Goal: Information Seeking & Learning: Learn about a topic

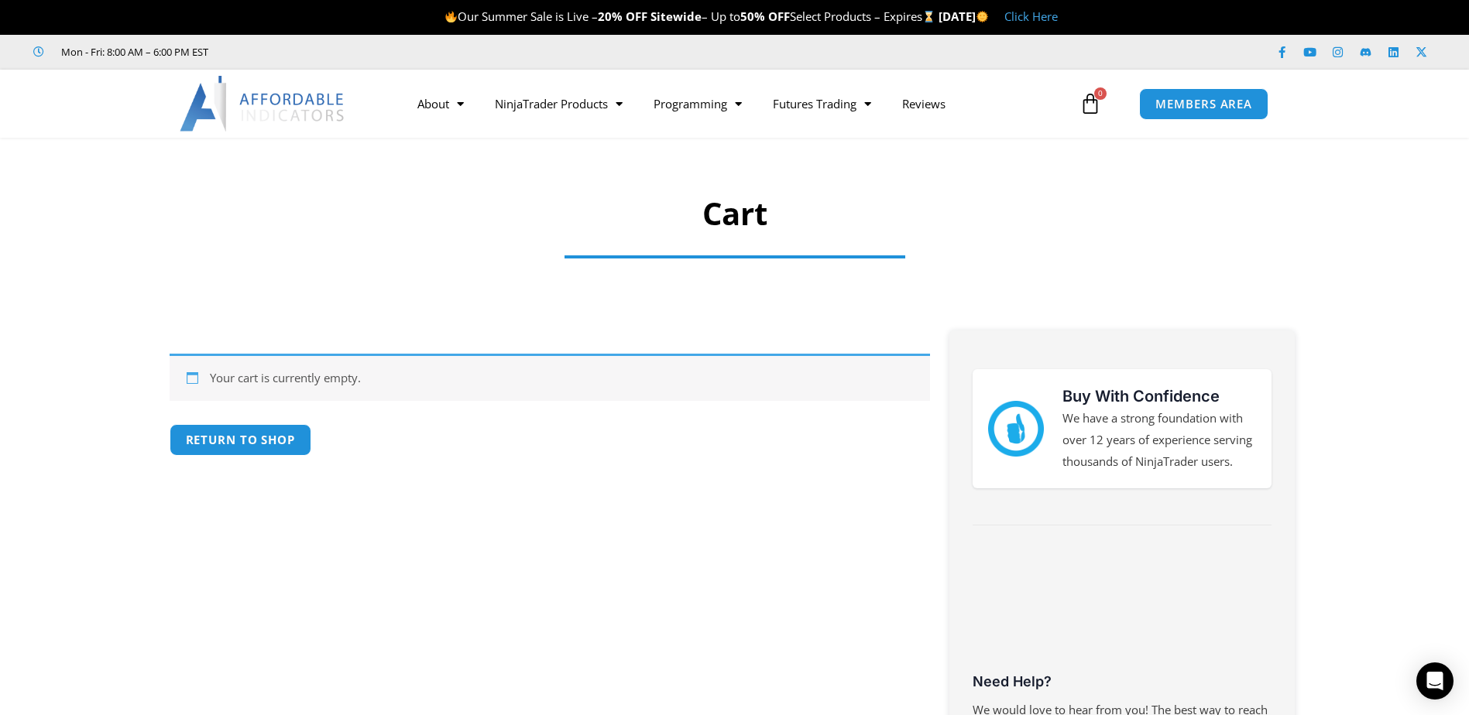
click at [295, 105] on img at bounding box center [263, 104] width 166 height 56
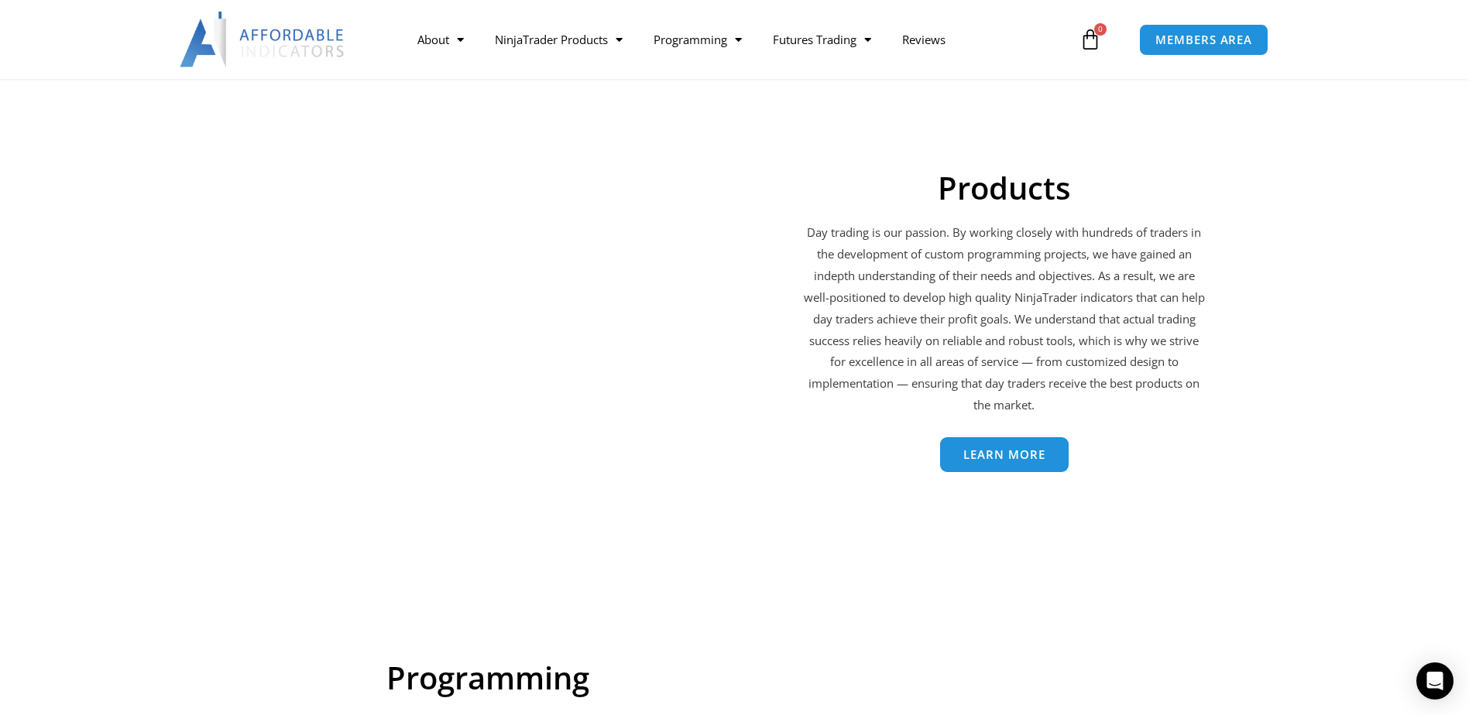
scroll to position [2322, 0]
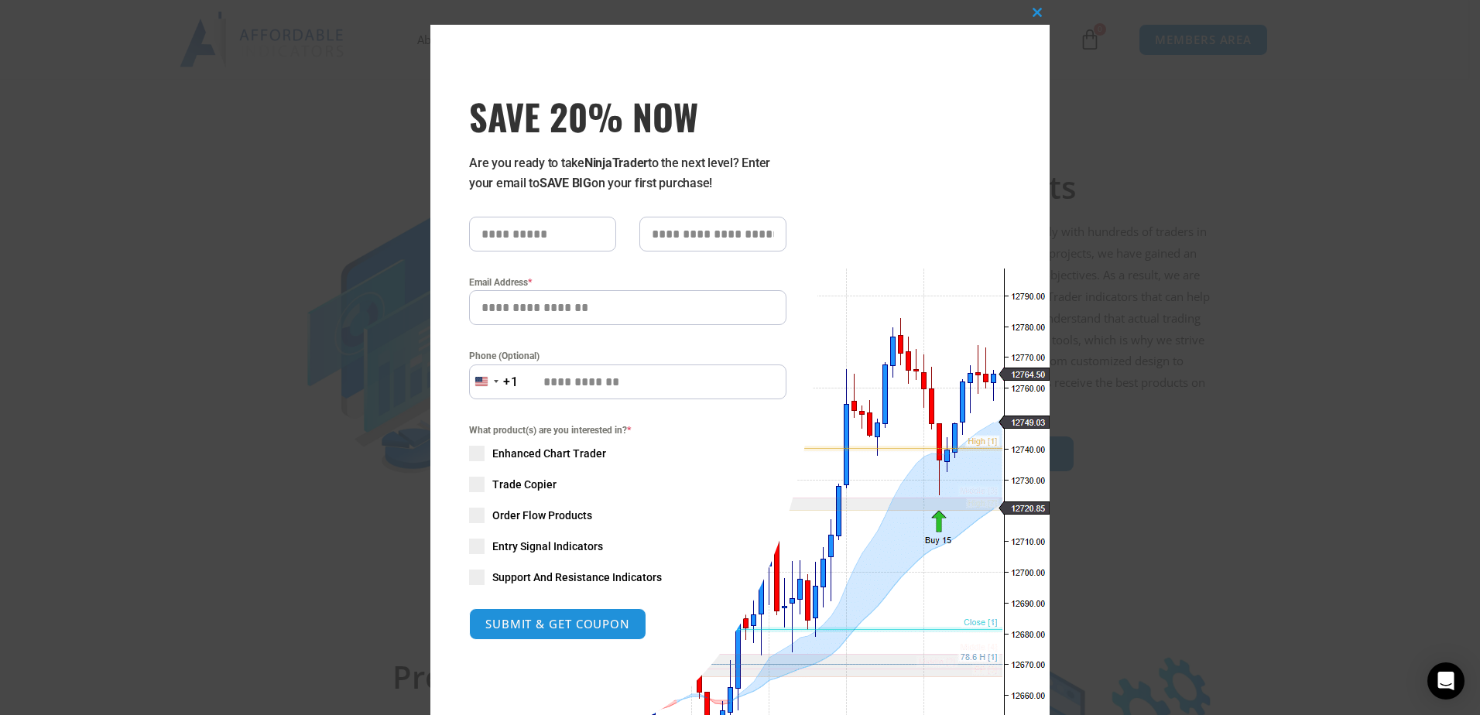
click at [238, 207] on div "Close this module SAVE 20% NOW Are you ready to take NinjaTrader to the next le…" at bounding box center [740, 357] width 1480 height 715
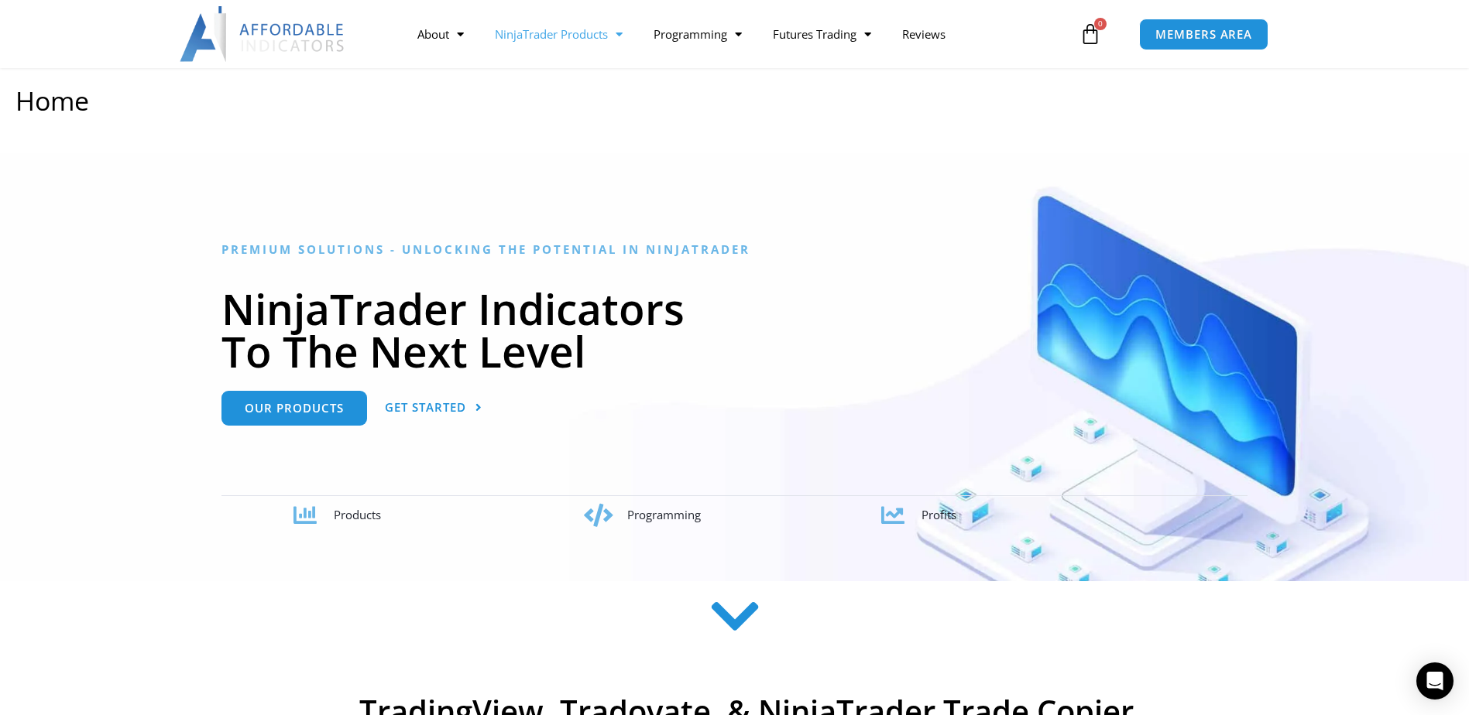
scroll to position [0, 0]
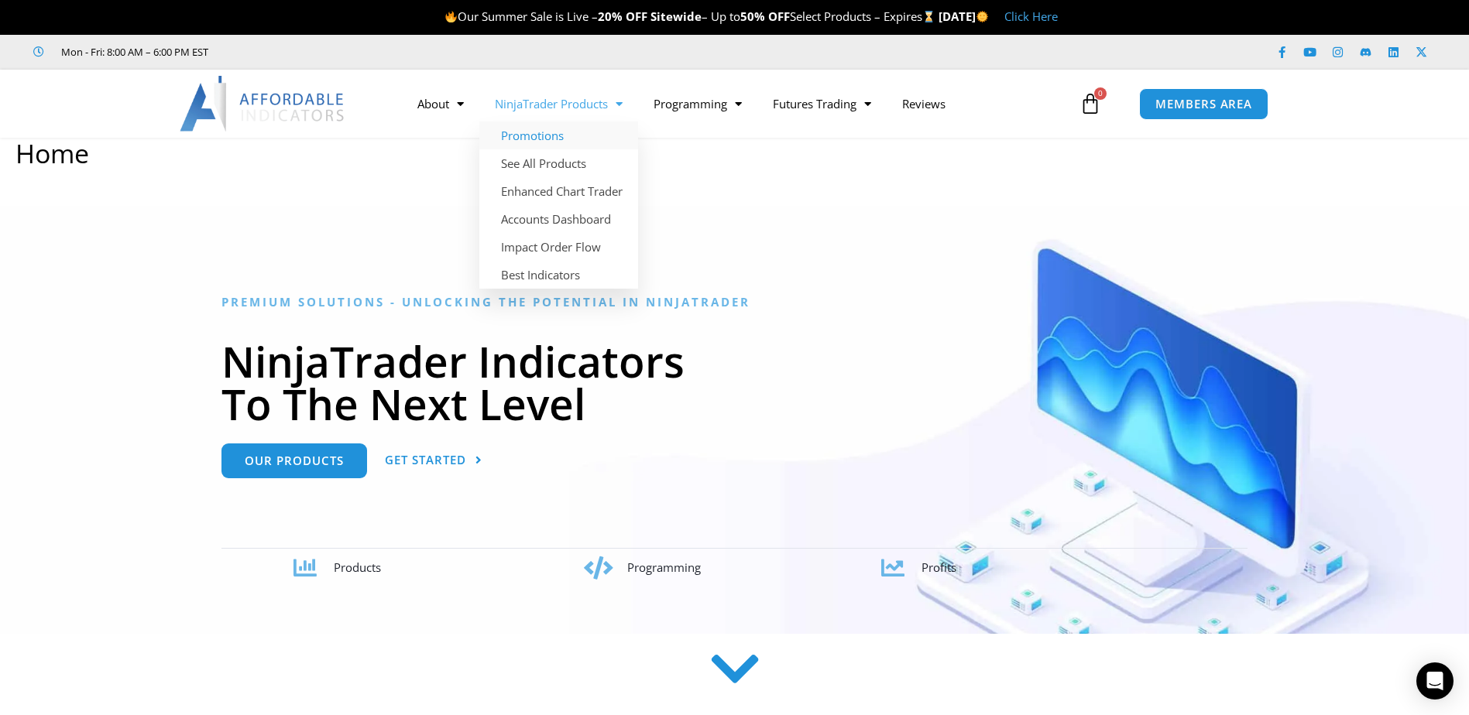
click at [563, 143] on link "Promotions" at bounding box center [558, 136] width 159 height 28
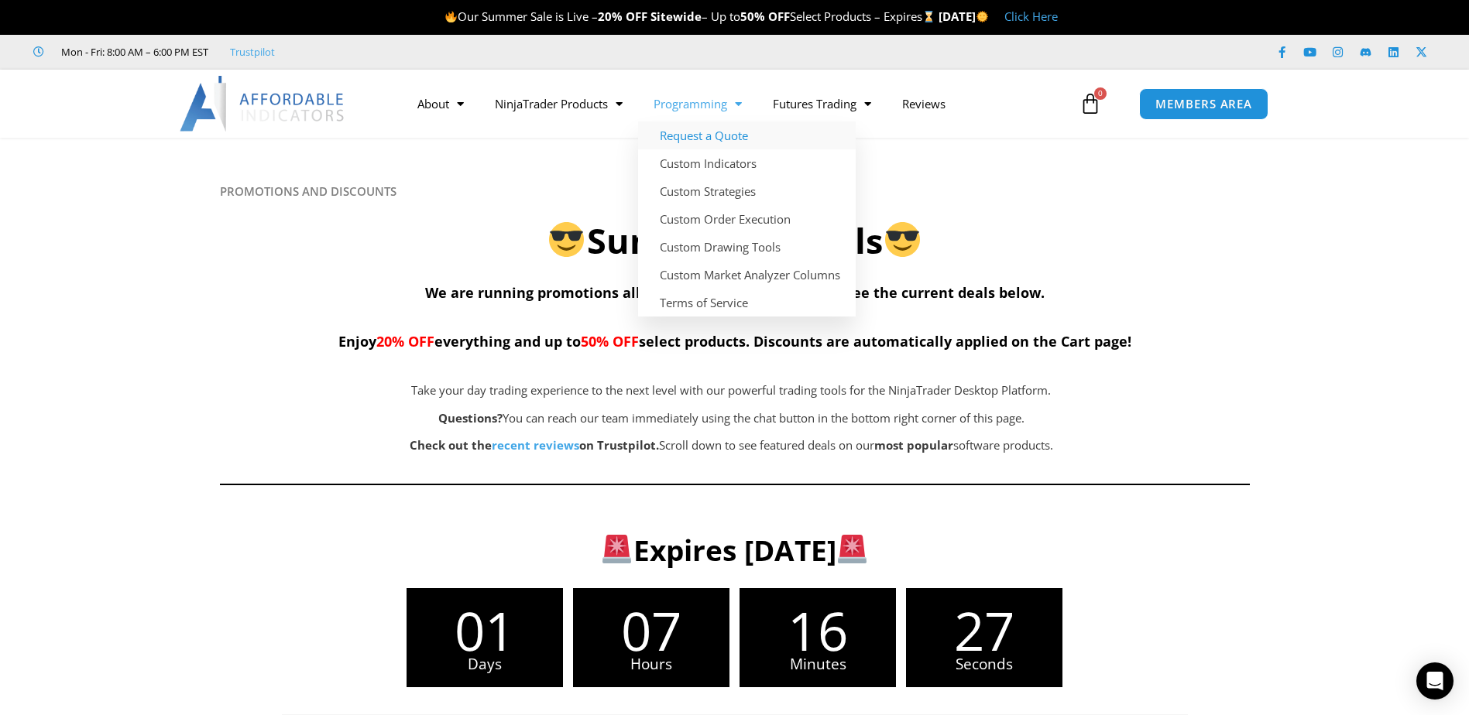
click at [697, 140] on link "Request a Quote" at bounding box center [747, 136] width 218 height 28
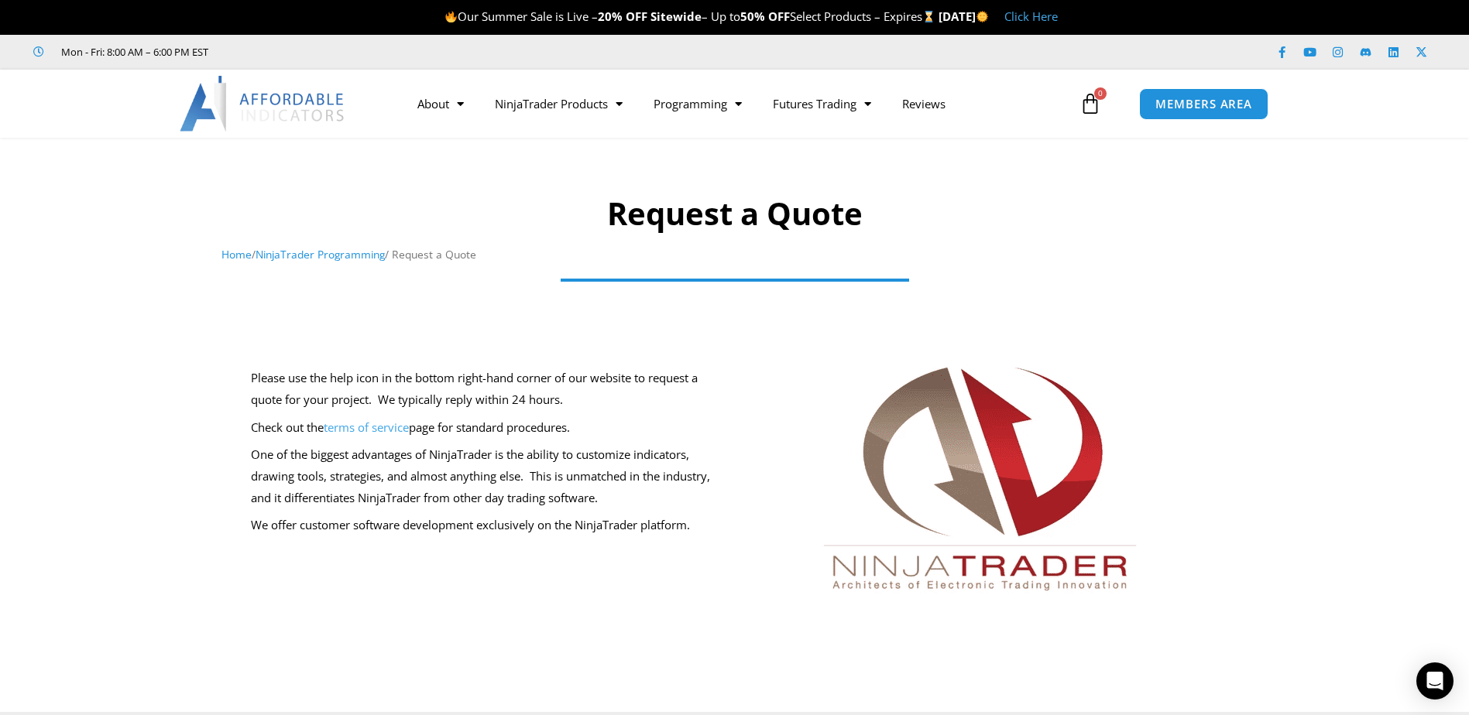
click at [307, 100] on img at bounding box center [263, 104] width 166 height 56
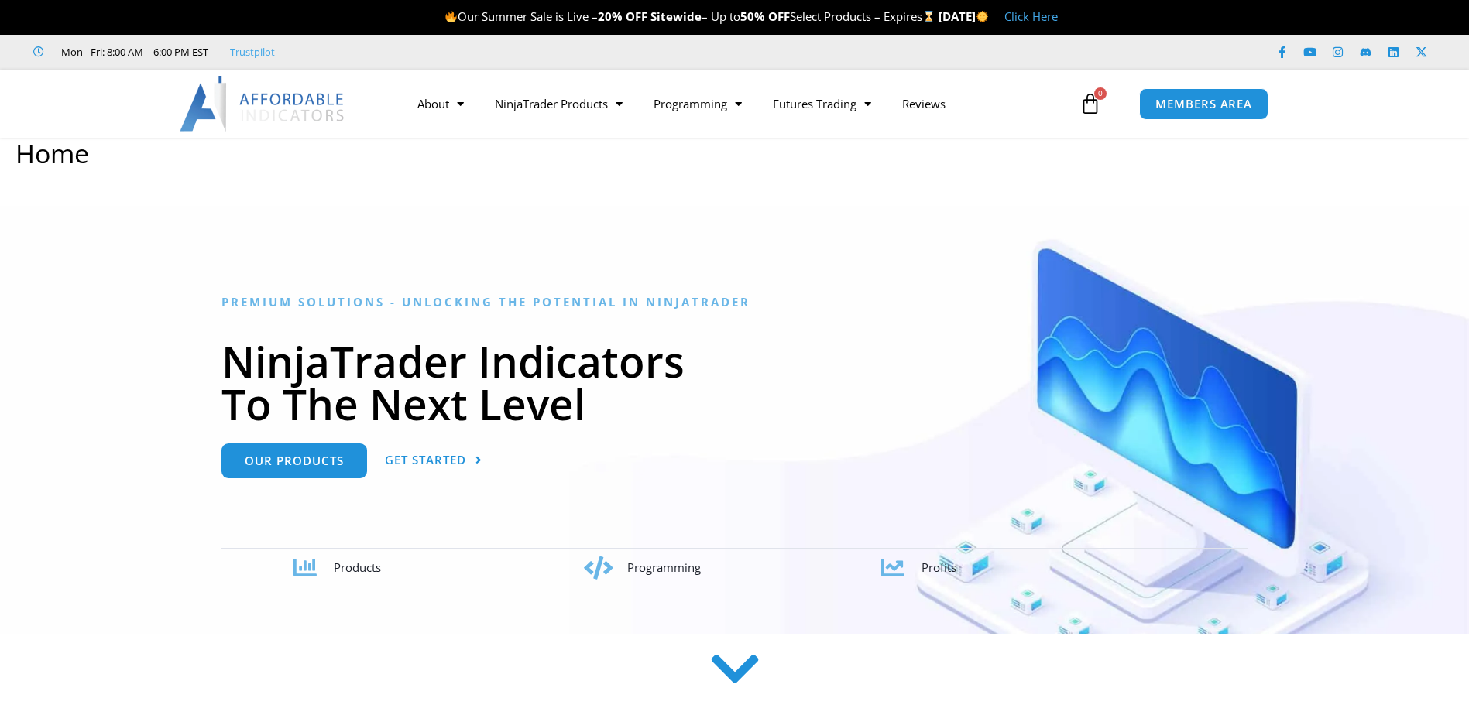
drag, startPoint x: 0, startPoint y: 0, endPoint x: 297, endPoint y: 98, distance: 313.1
click at [297, 98] on img at bounding box center [263, 104] width 166 height 56
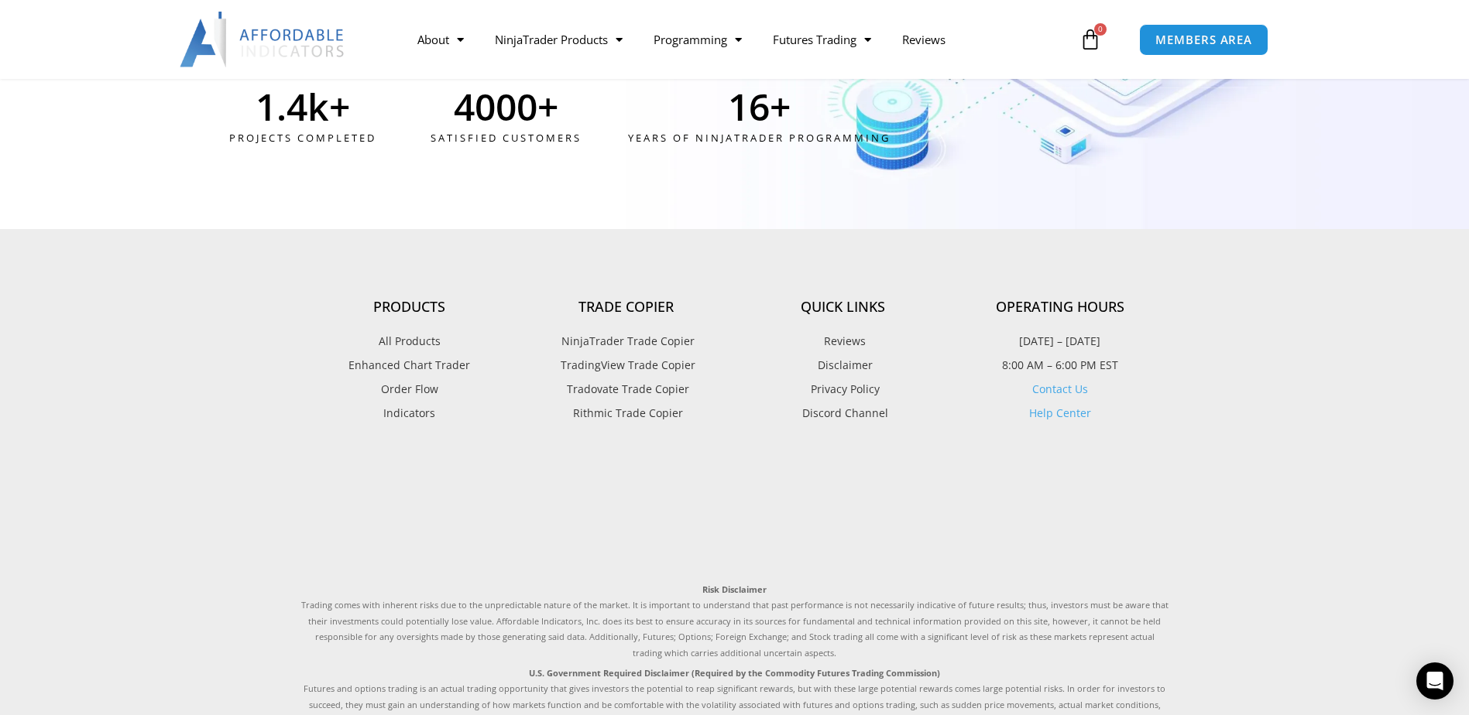
scroll to position [4120, 0]
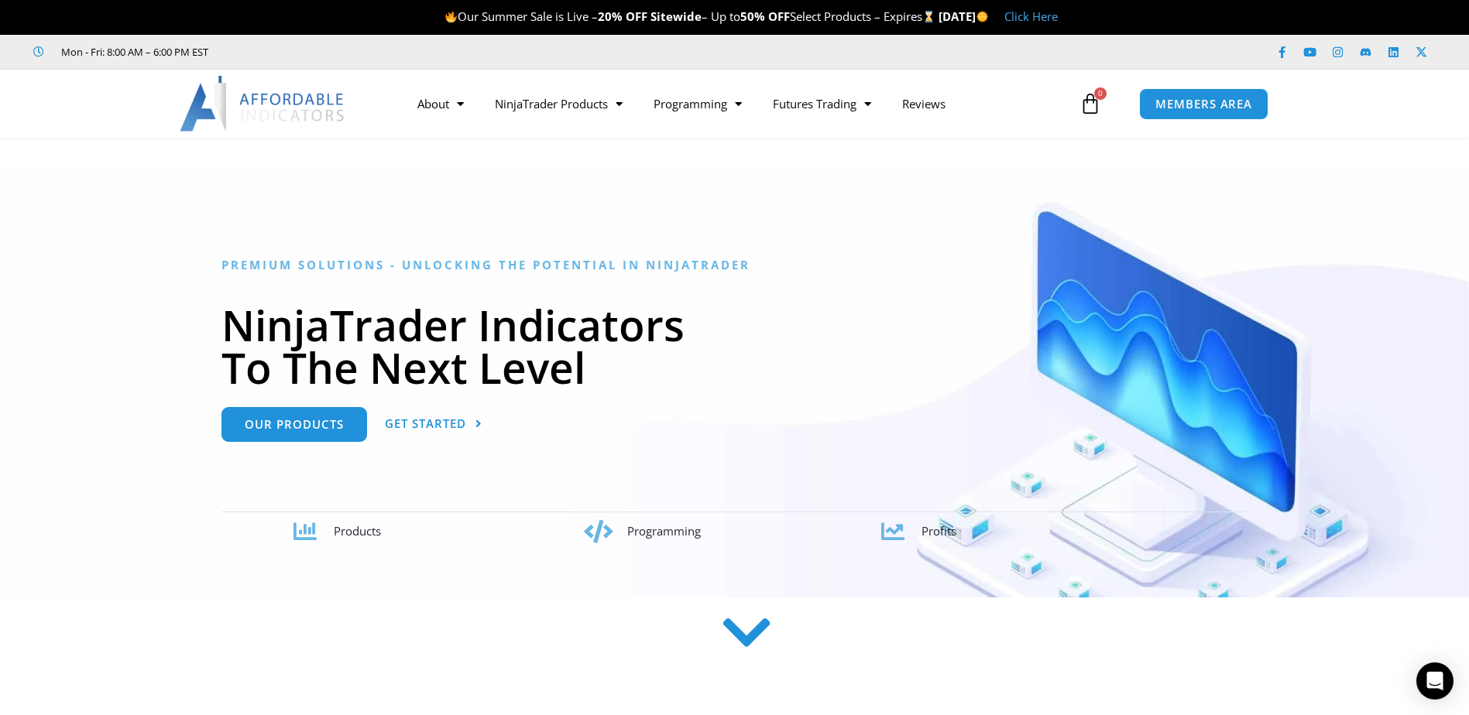
click at [735, 643] on icon at bounding box center [745, 632] width 55 height 55
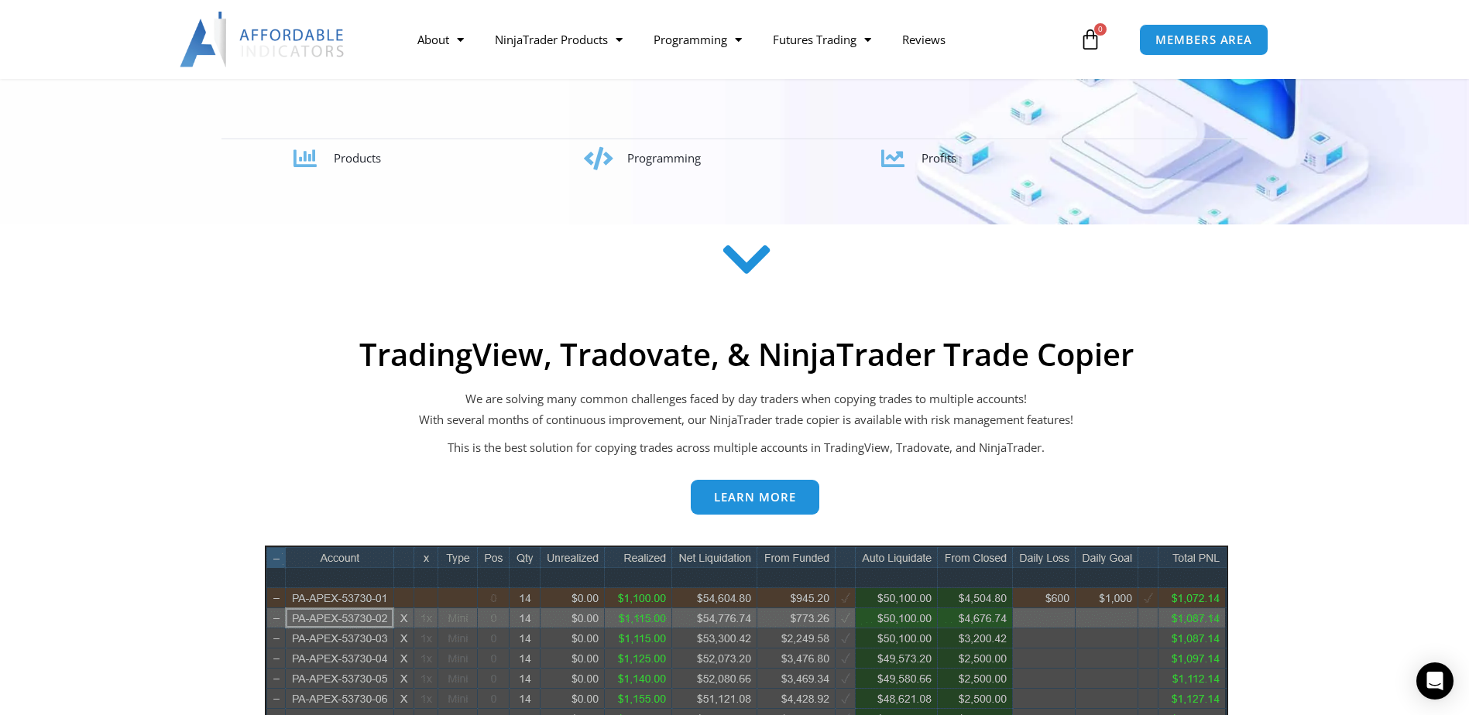
click at [739, 256] on icon at bounding box center [745, 259] width 55 height 55
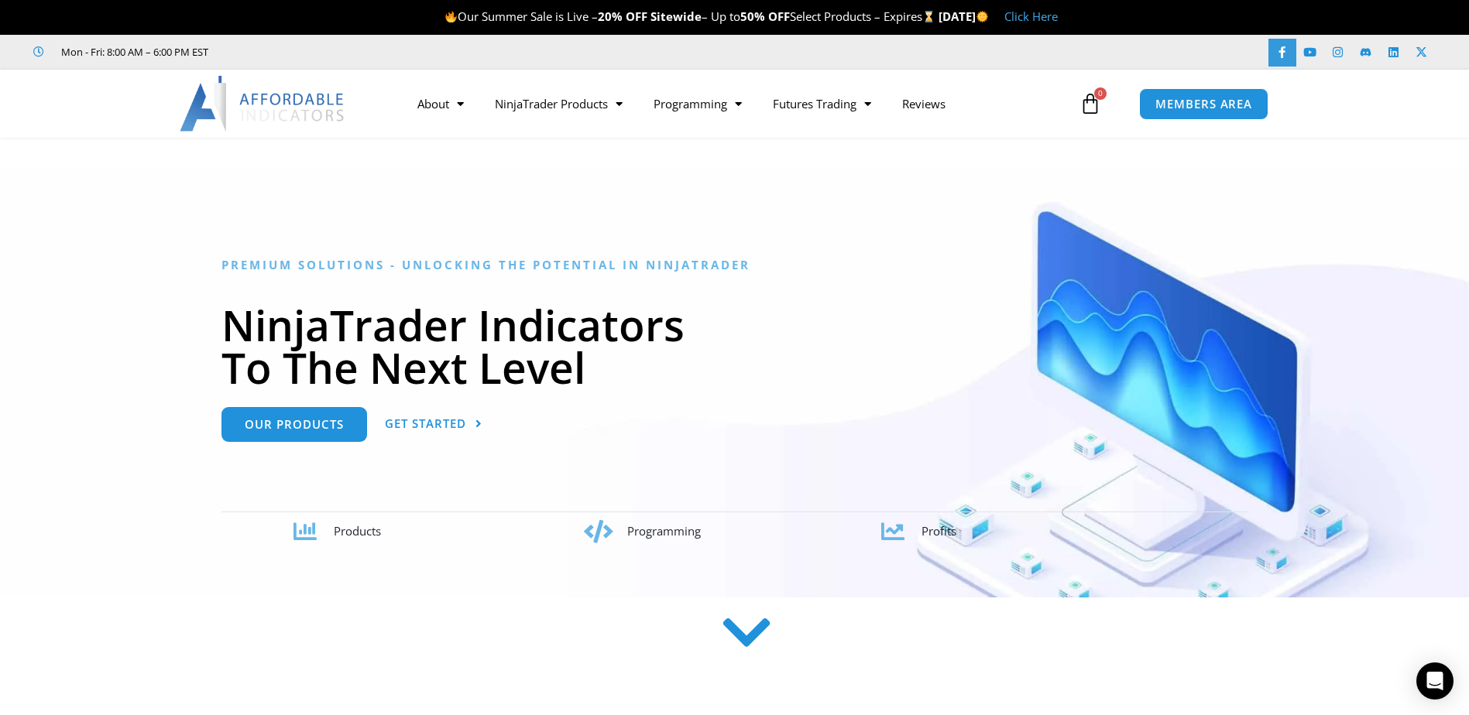
click at [1276, 55] on icon at bounding box center [1282, 52] width 12 height 12
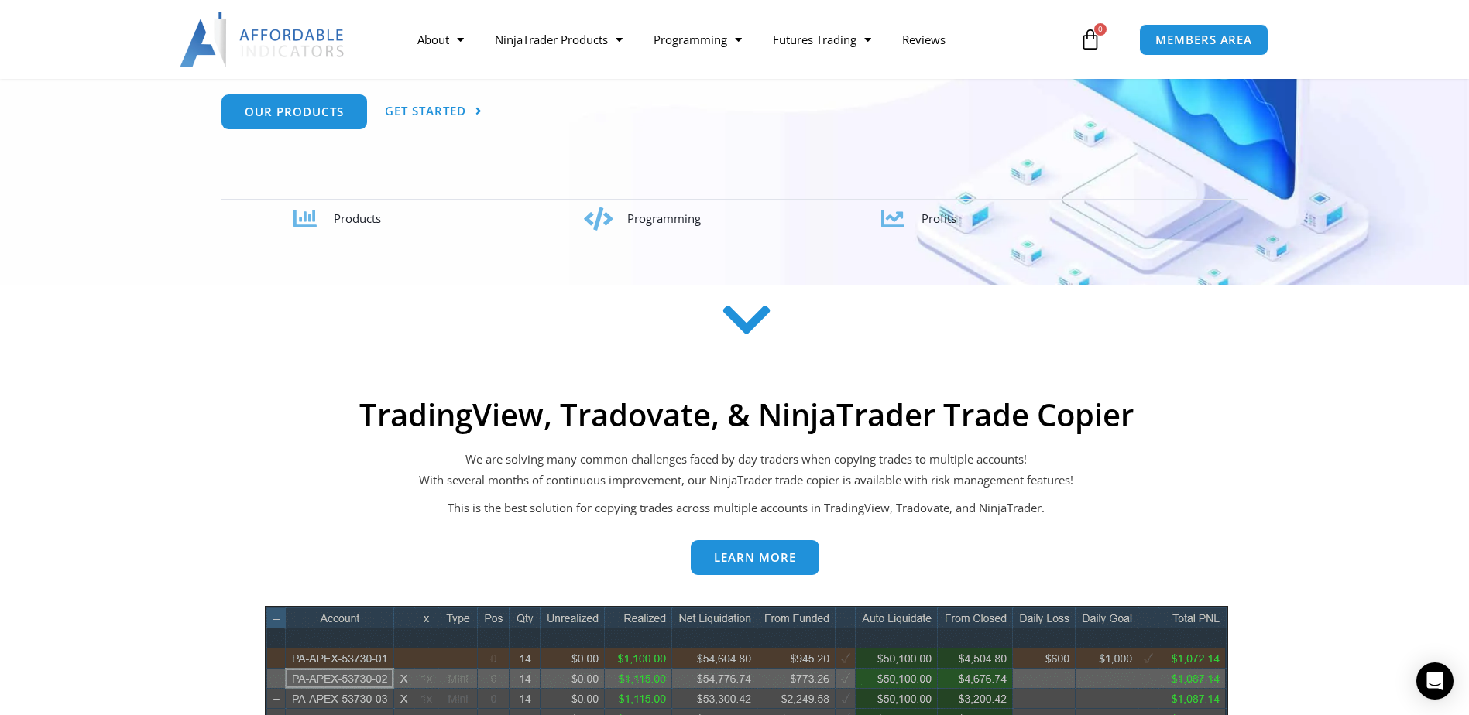
scroll to position [232, 0]
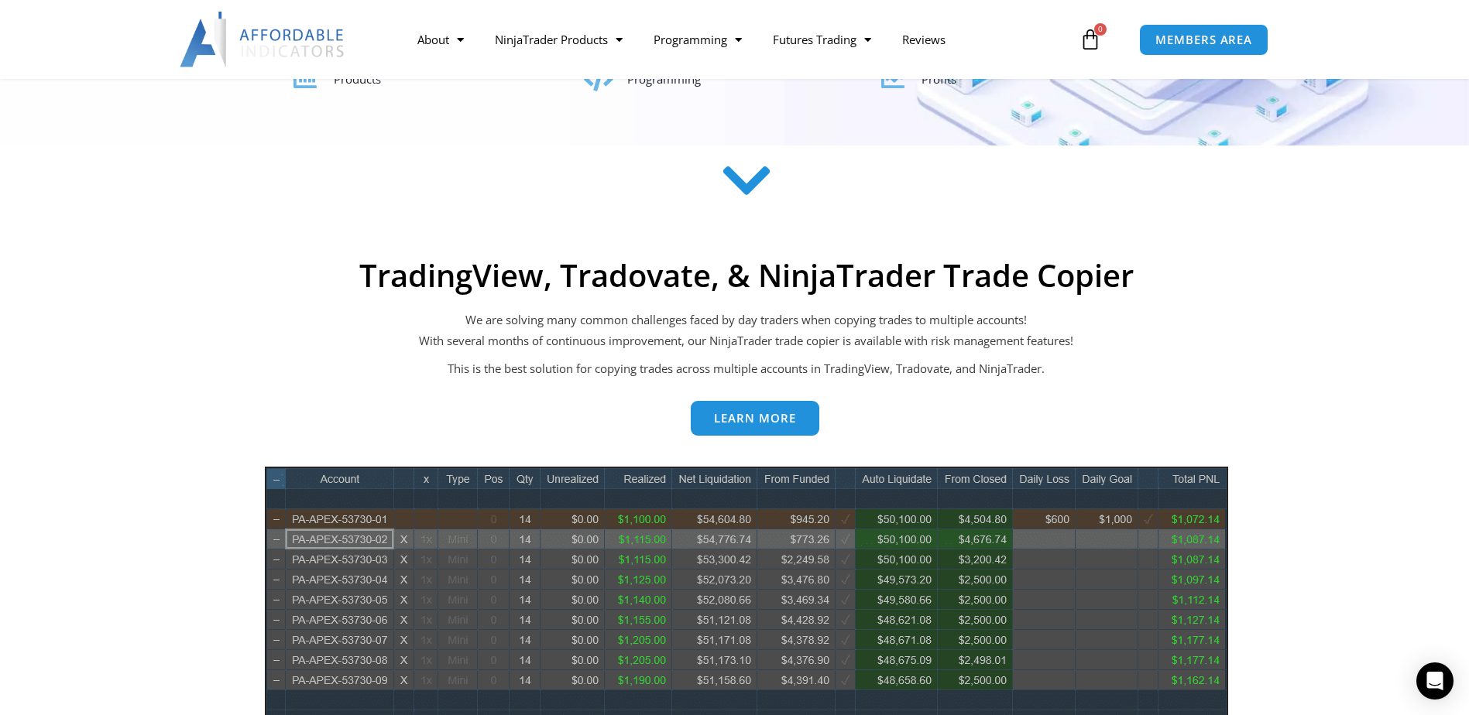
scroll to position [451, 0]
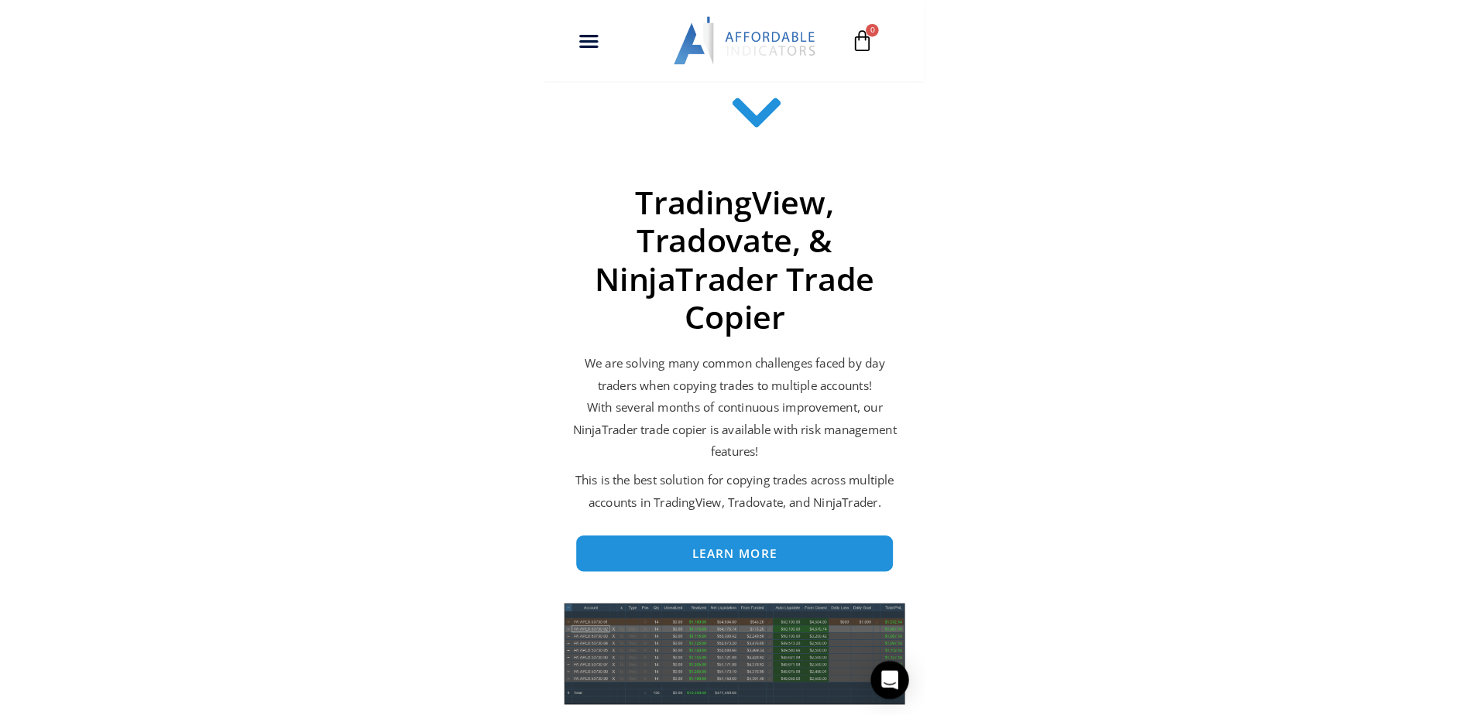
scroll to position [124, 0]
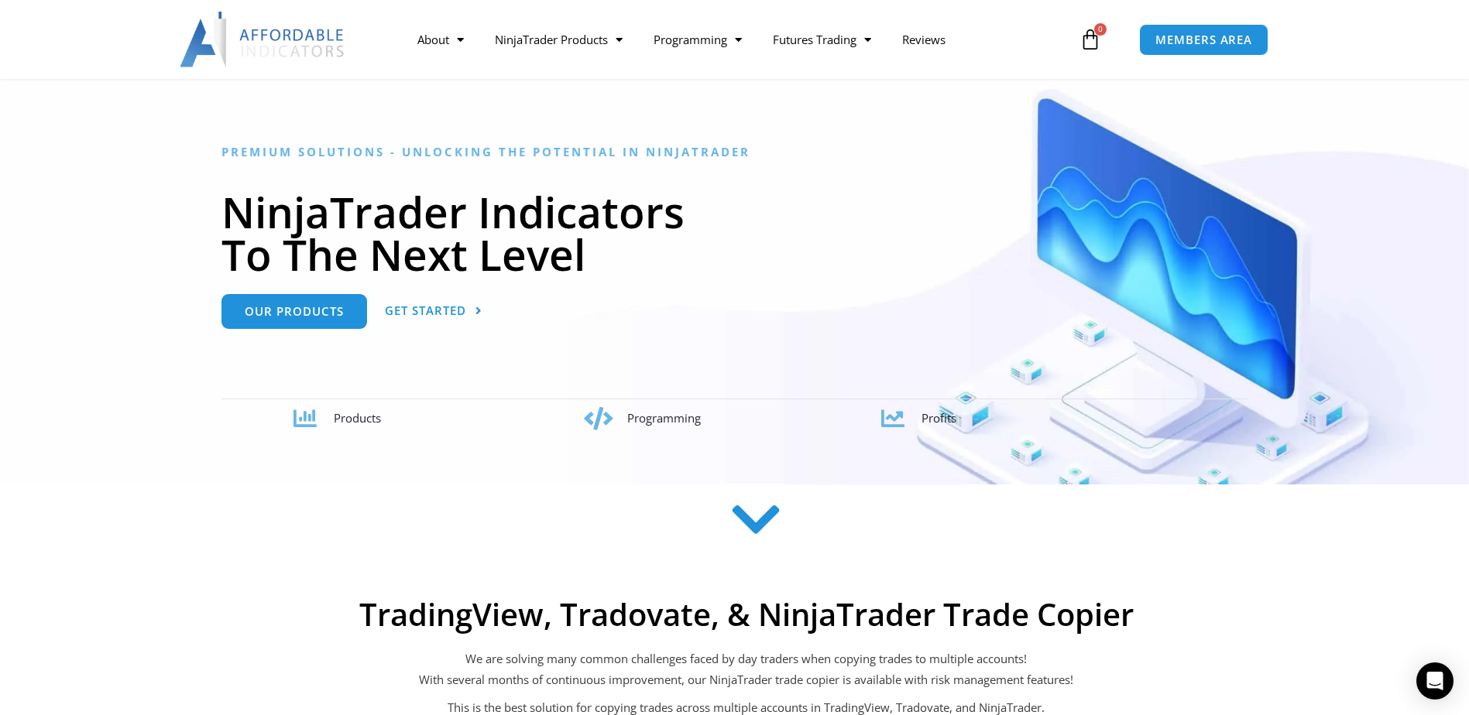
click at [260, 53] on img at bounding box center [263, 40] width 166 height 56
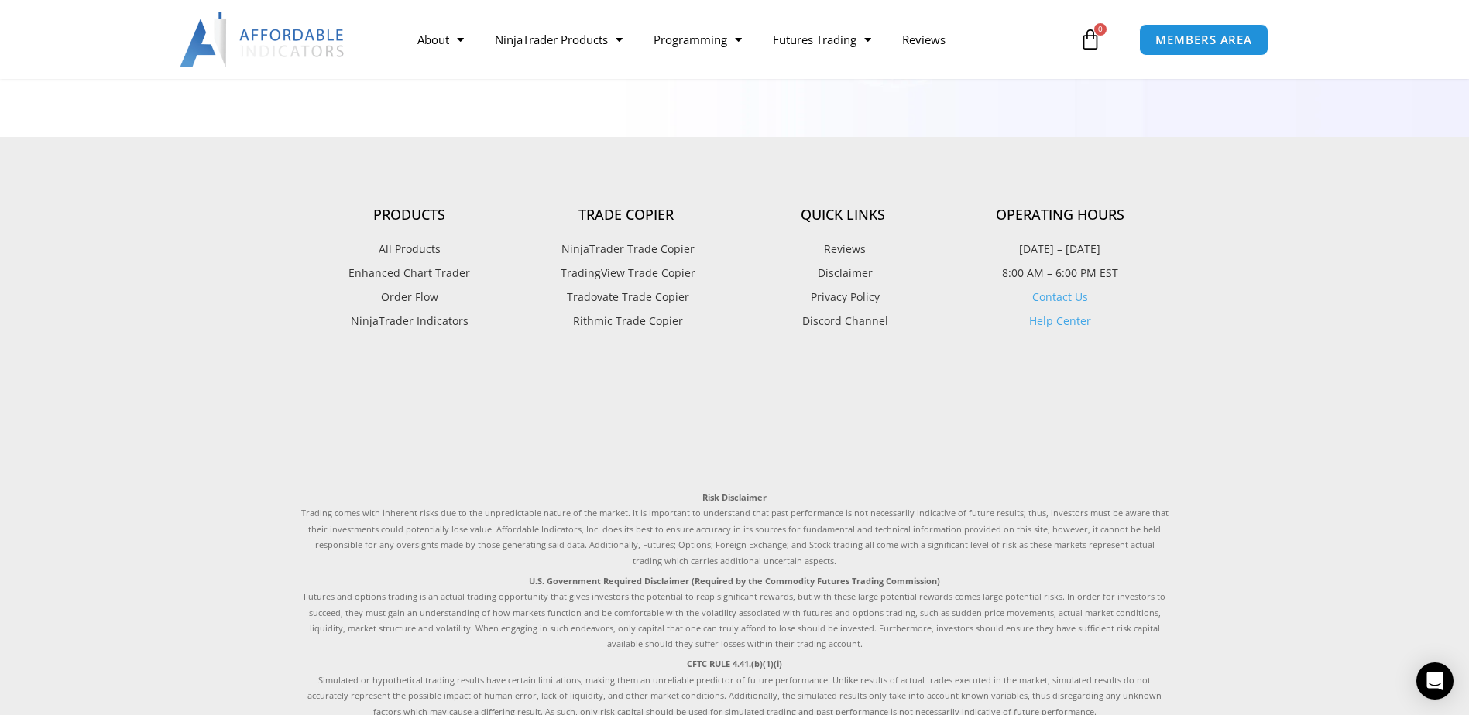
scroll to position [4419, 0]
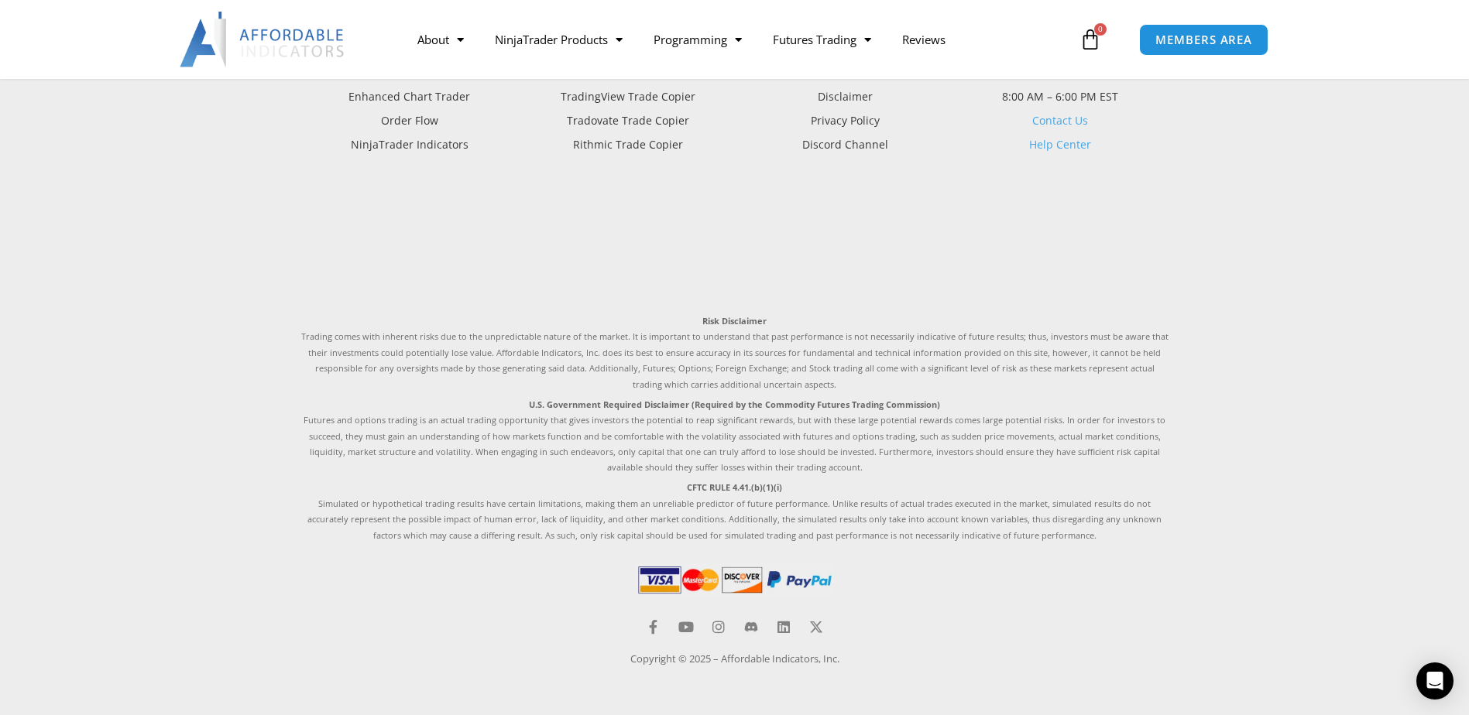
click at [727, 320] on strong "Risk Disclaimer" at bounding box center [734, 321] width 64 height 12
drag, startPoint x: 727, startPoint y: 320, endPoint x: 730, endPoint y: 337, distance: 16.5
click at [730, 337] on p "Risk Disclaimer Trading comes with inherent risks due to the unpredictable natu…" at bounding box center [734, 353] width 867 height 79
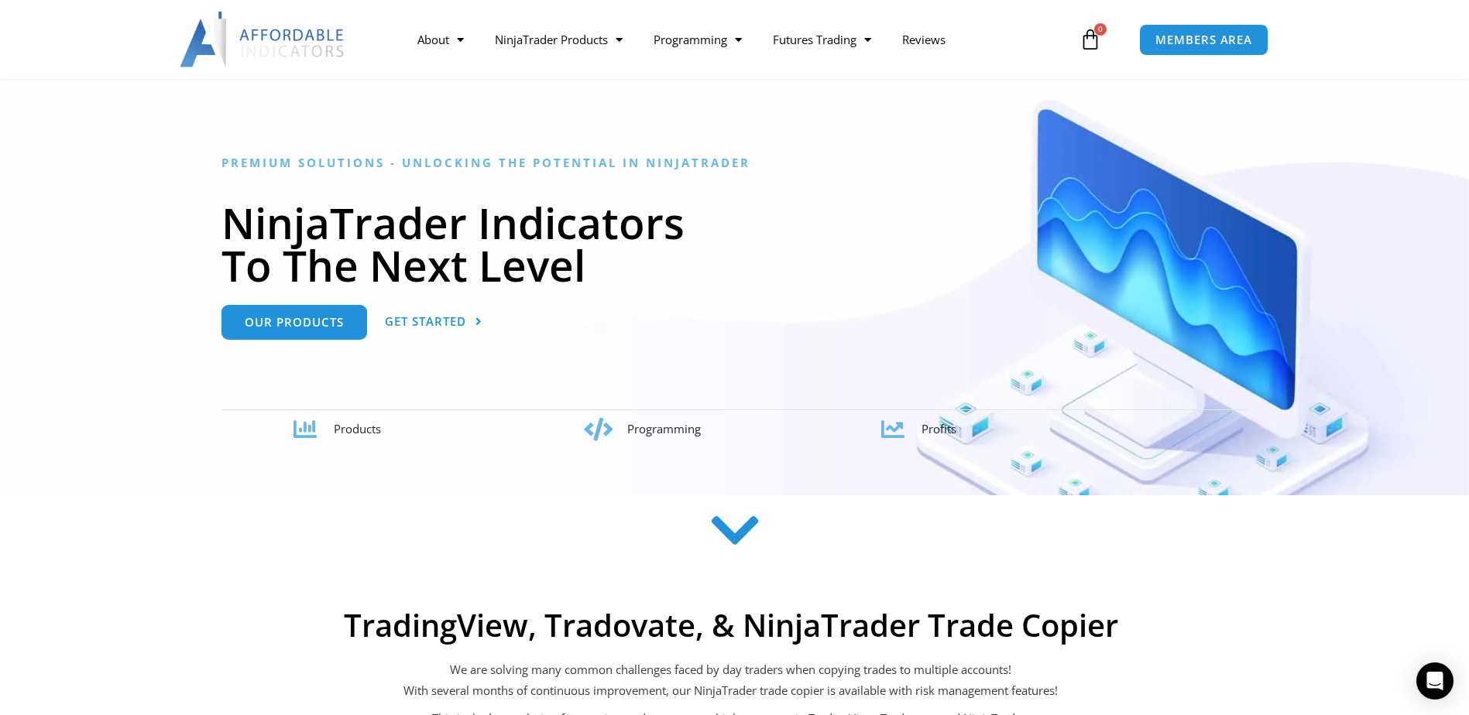
scroll to position [0, 0]
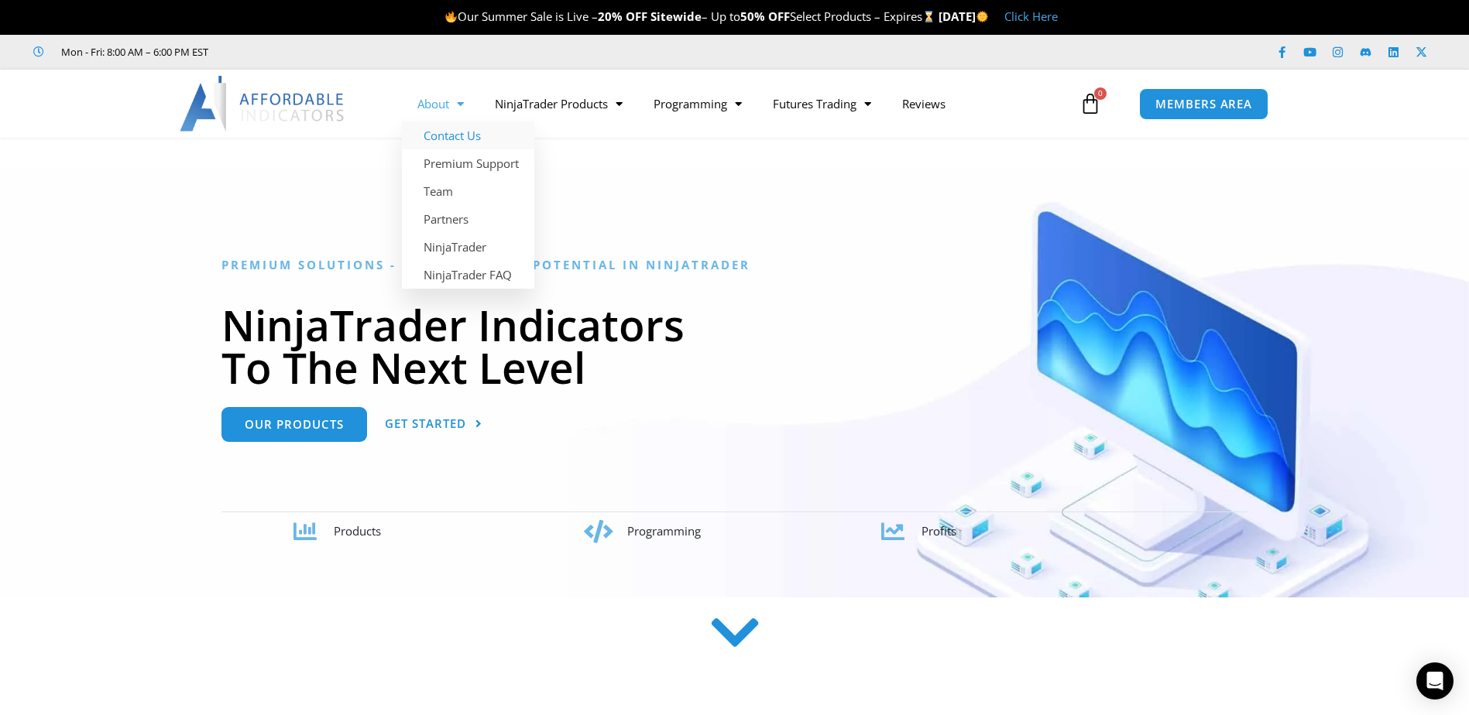
click at [437, 132] on link "Contact Us" at bounding box center [468, 136] width 132 height 28
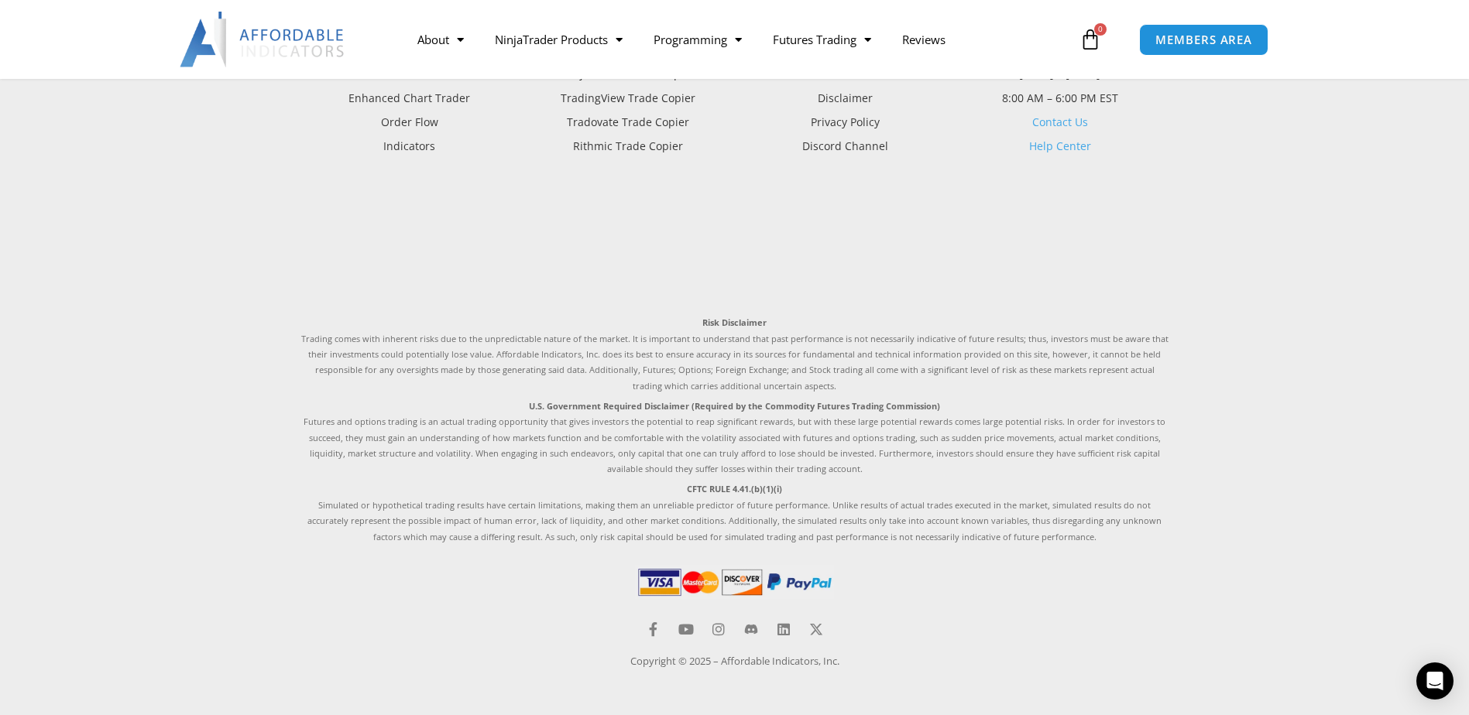
scroll to position [976, 0]
click at [245, 341] on footer "Products All Products Enhanced Chart Trader Order Flow Indicators Trade Copier …" at bounding box center [734, 338] width 1469 height 754
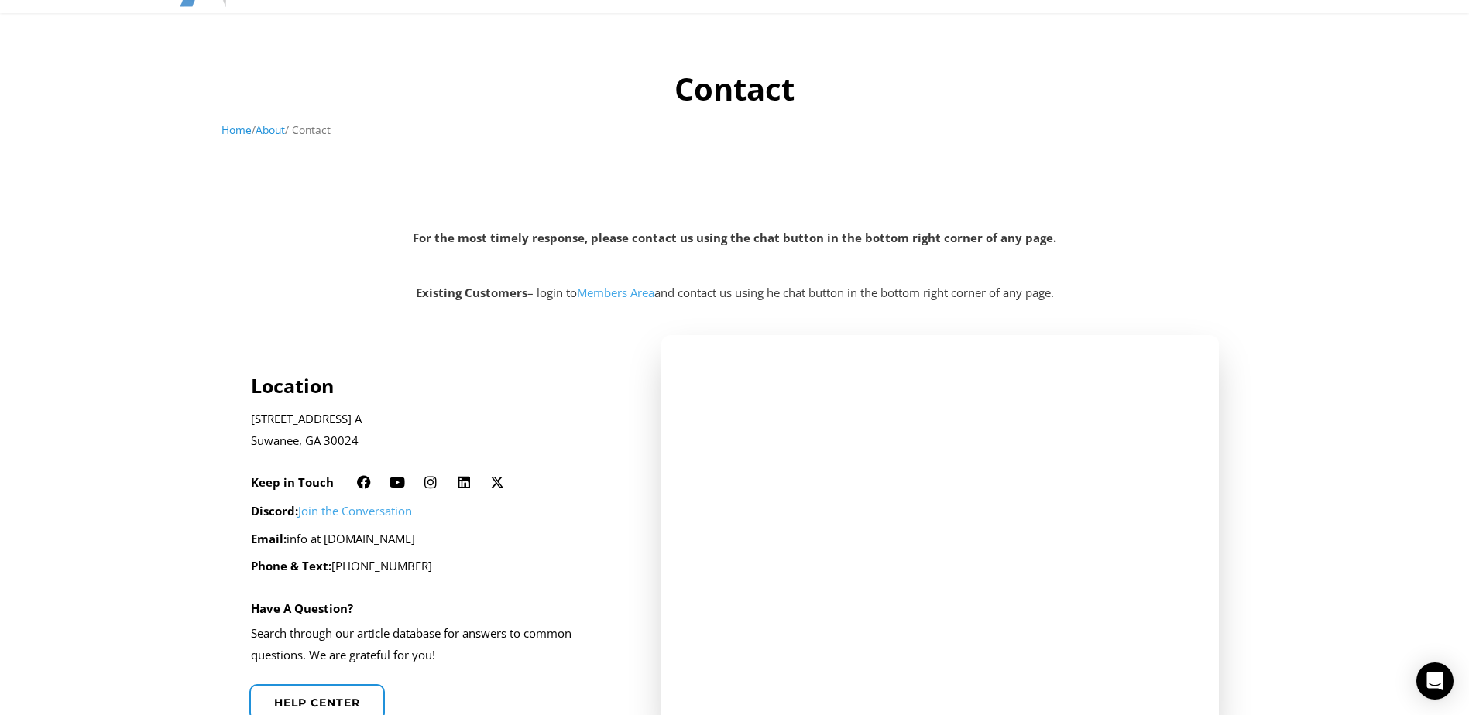
scroll to position [0, 0]
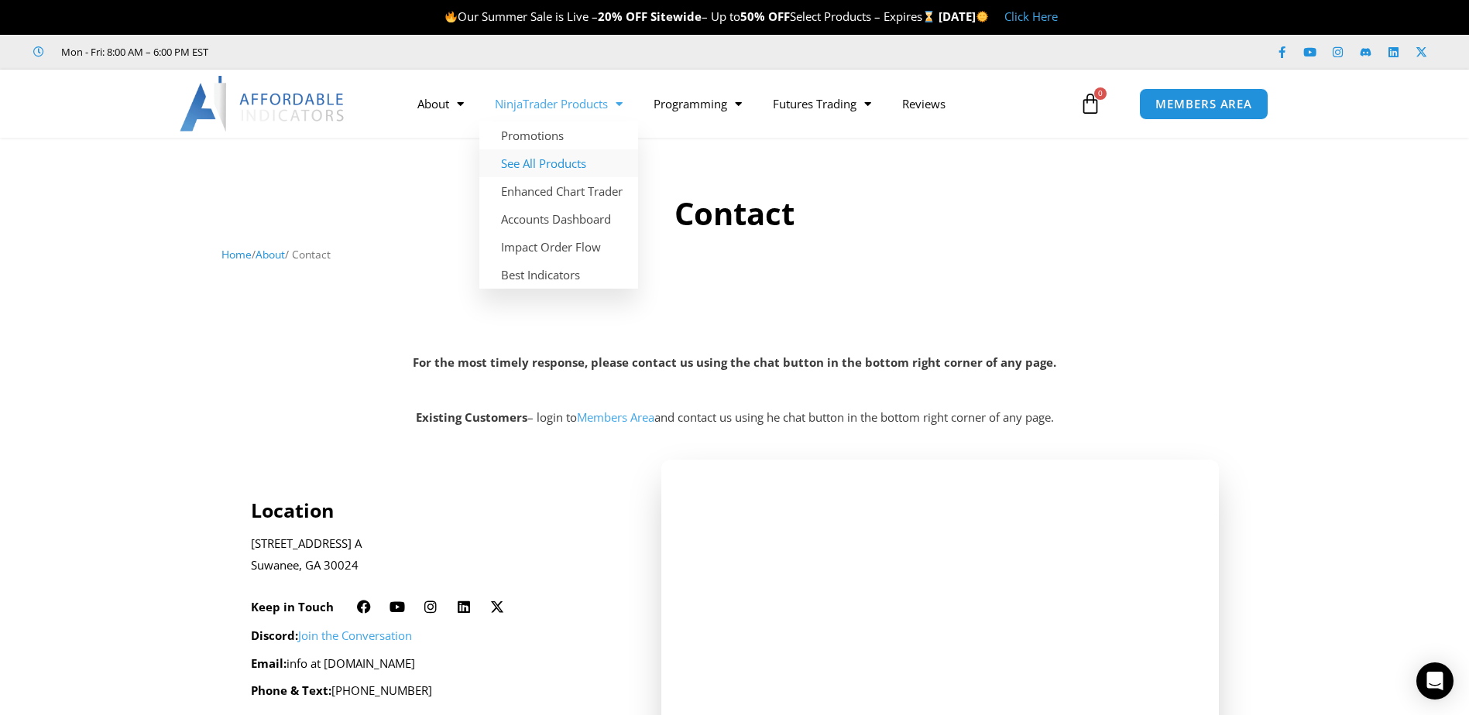
click at [571, 166] on link "See All Products" at bounding box center [558, 163] width 159 height 28
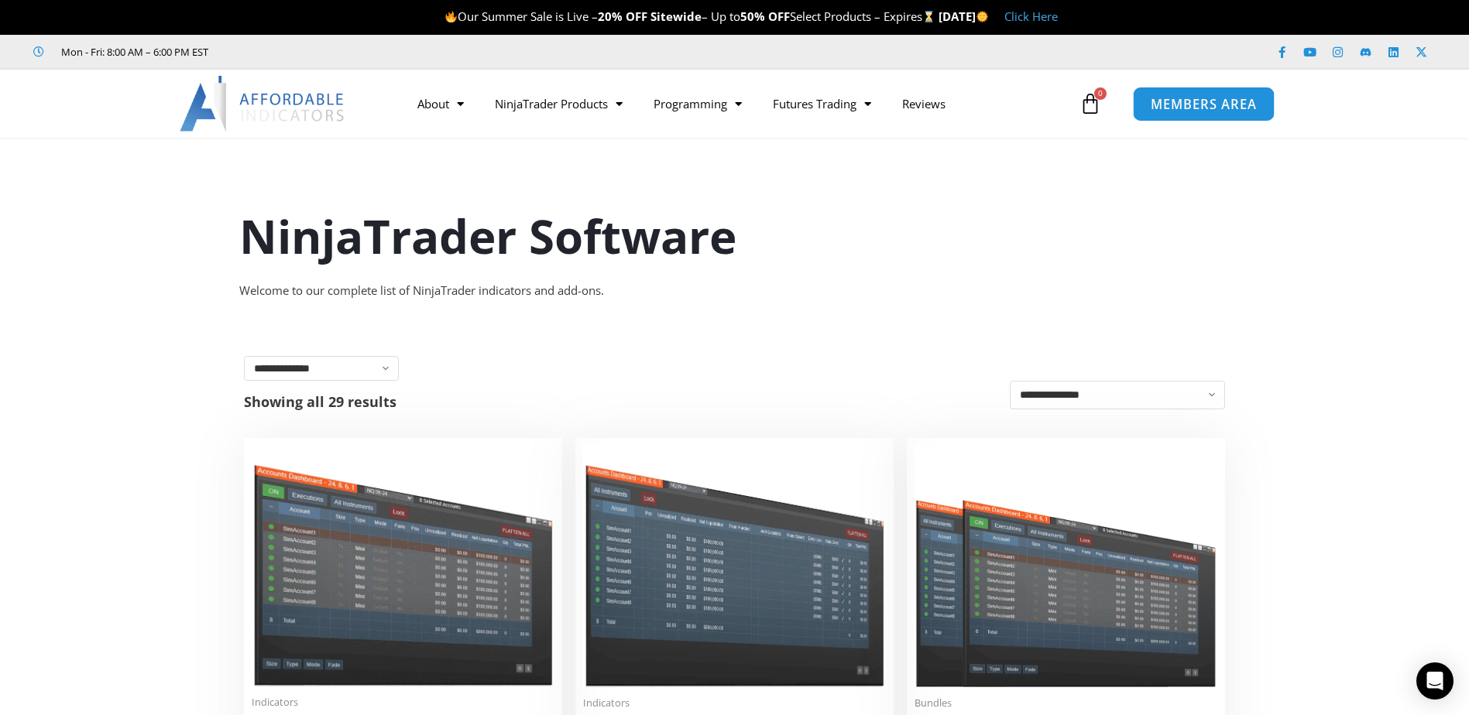
click at [1160, 91] on link "MEMBERS AREA" at bounding box center [1204, 103] width 142 height 35
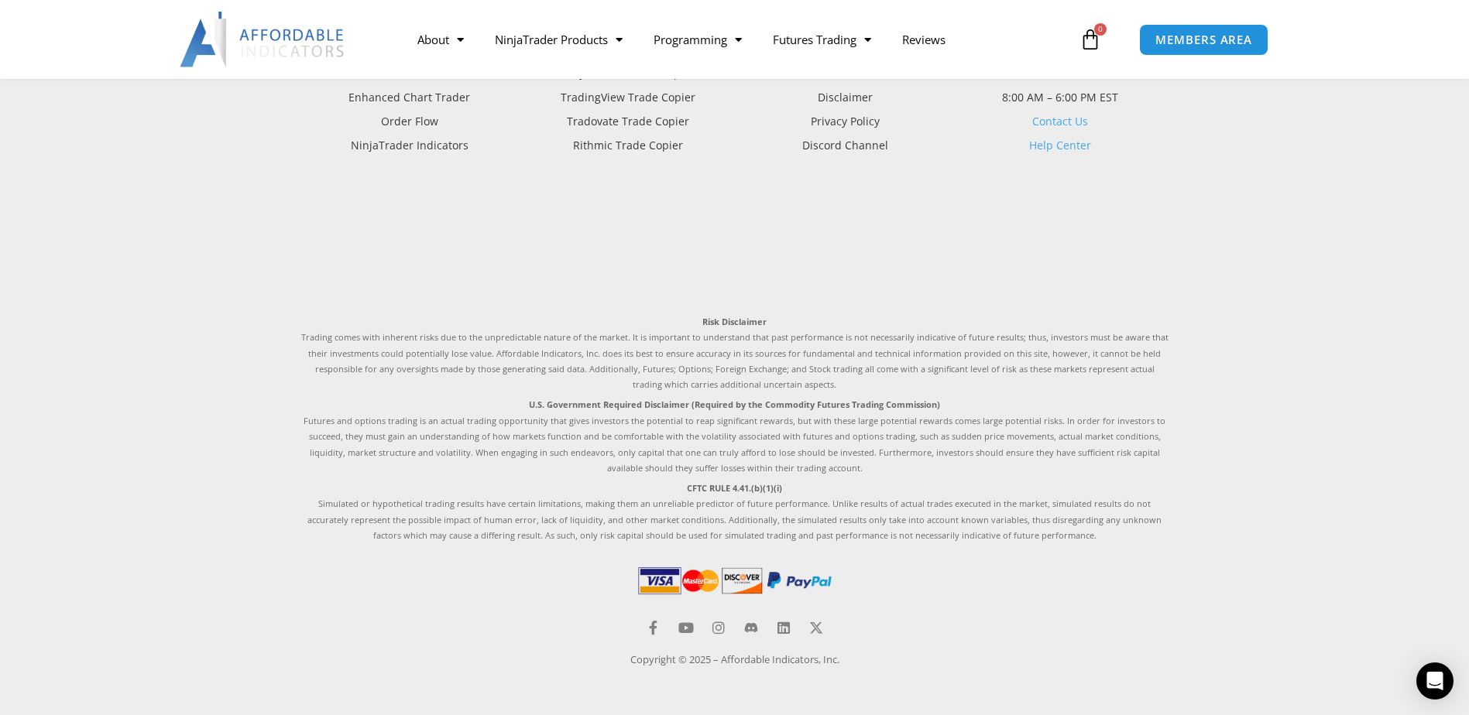
scroll to position [1169, 0]
click at [656, 624] on icon at bounding box center [653, 628] width 14 height 14
click at [687, 623] on icon at bounding box center [686, 628] width 14 height 14
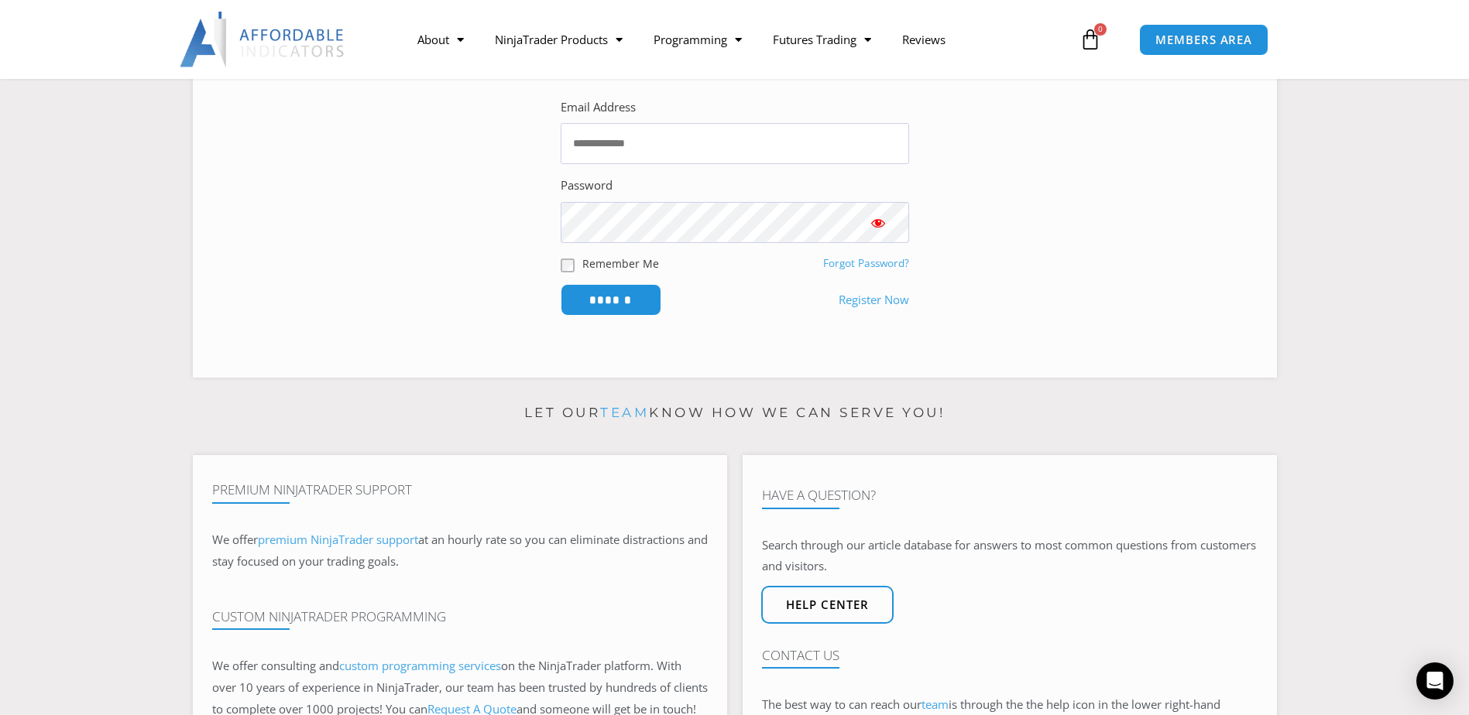
scroll to position [0, 0]
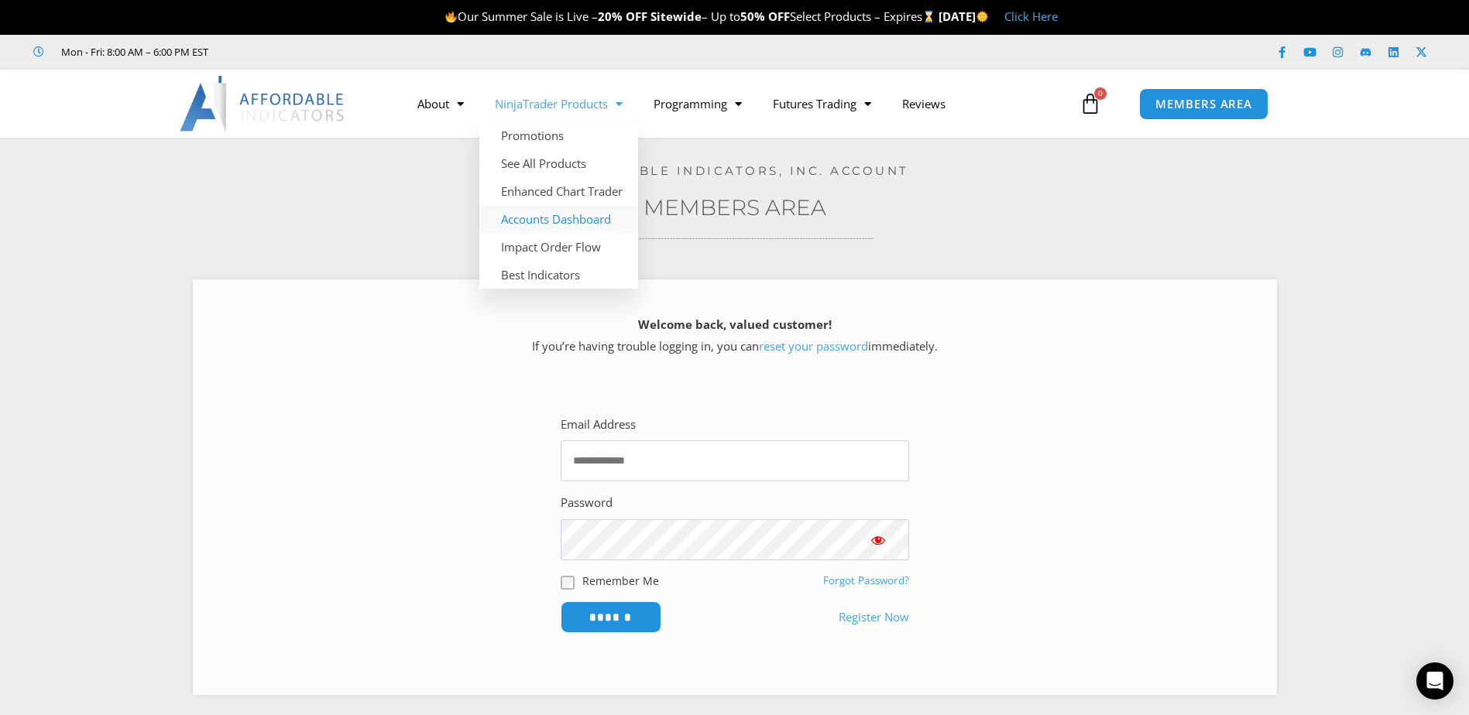
click at [573, 210] on link "Accounts Dashboard" at bounding box center [558, 219] width 159 height 28
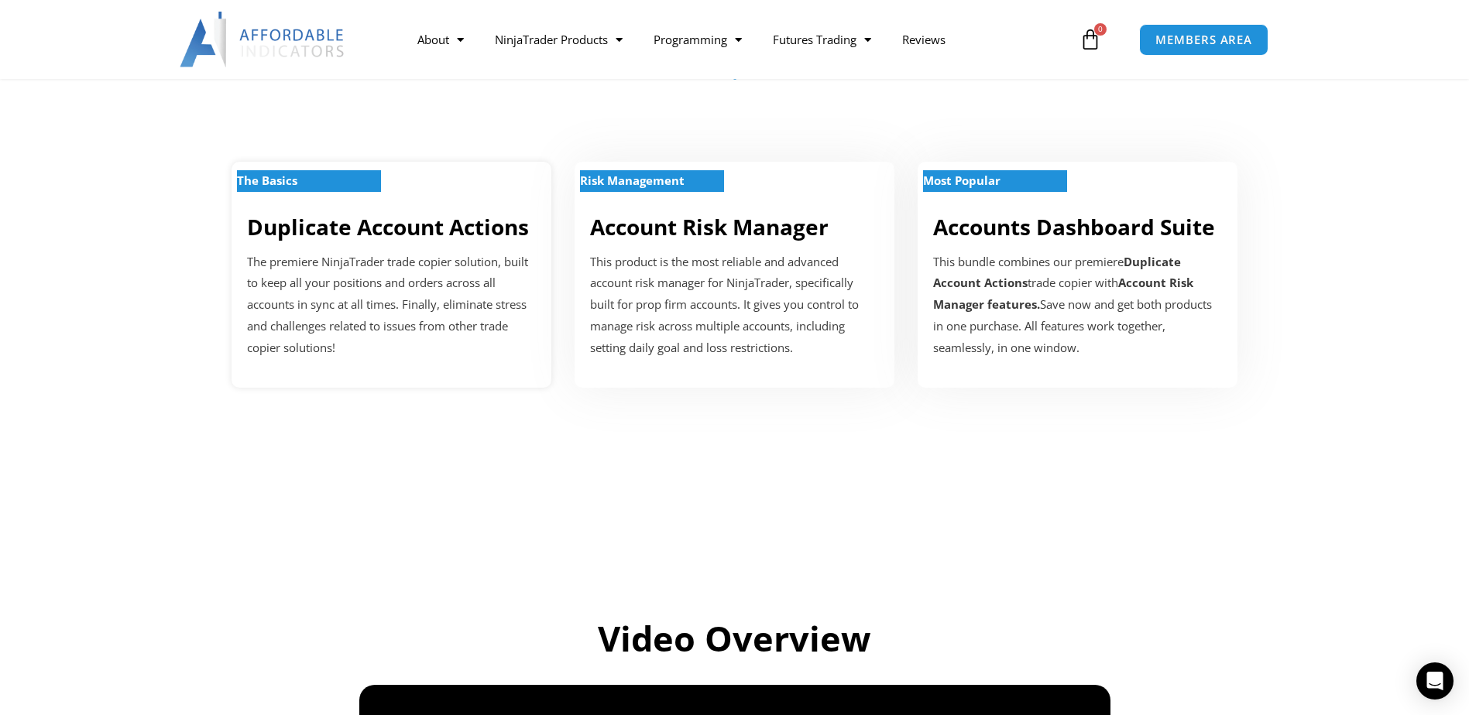
scroll to position [77, 0]
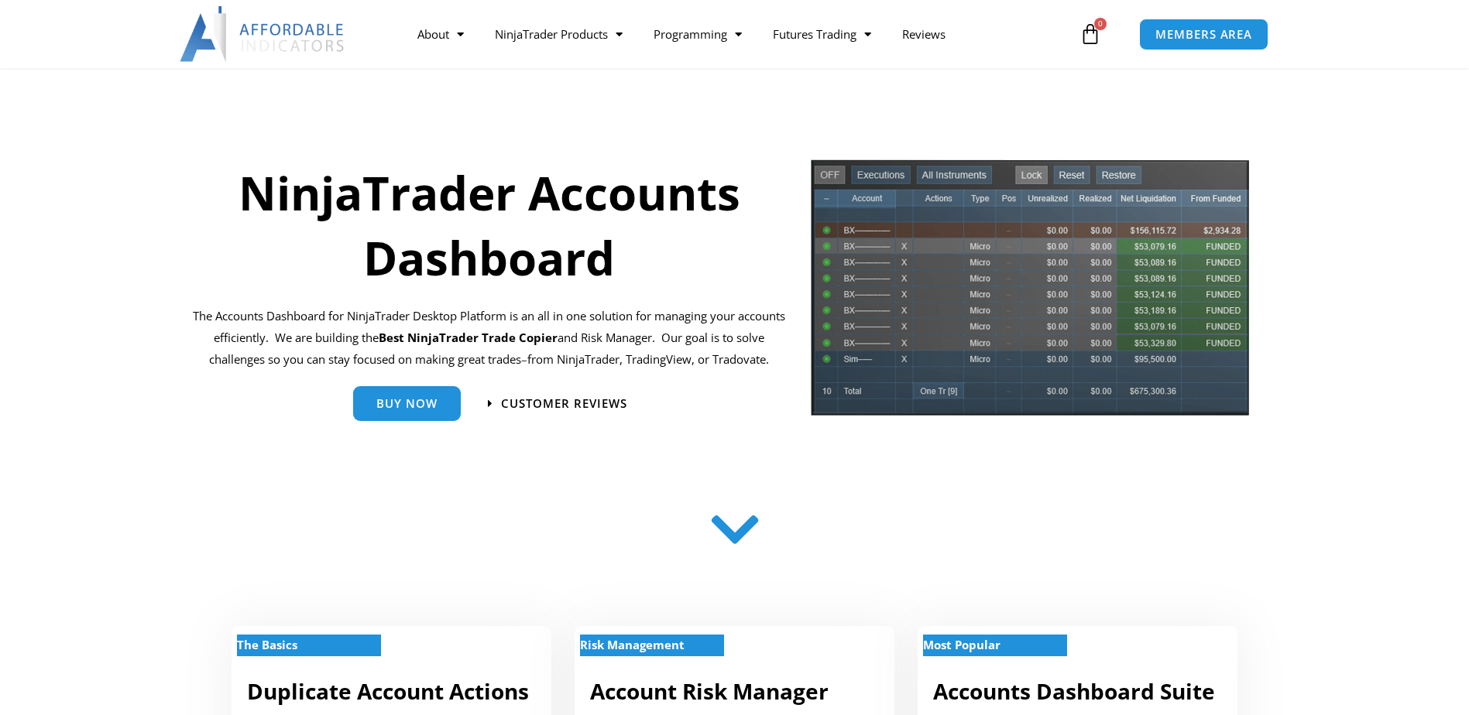
scroll to position [77, 0]
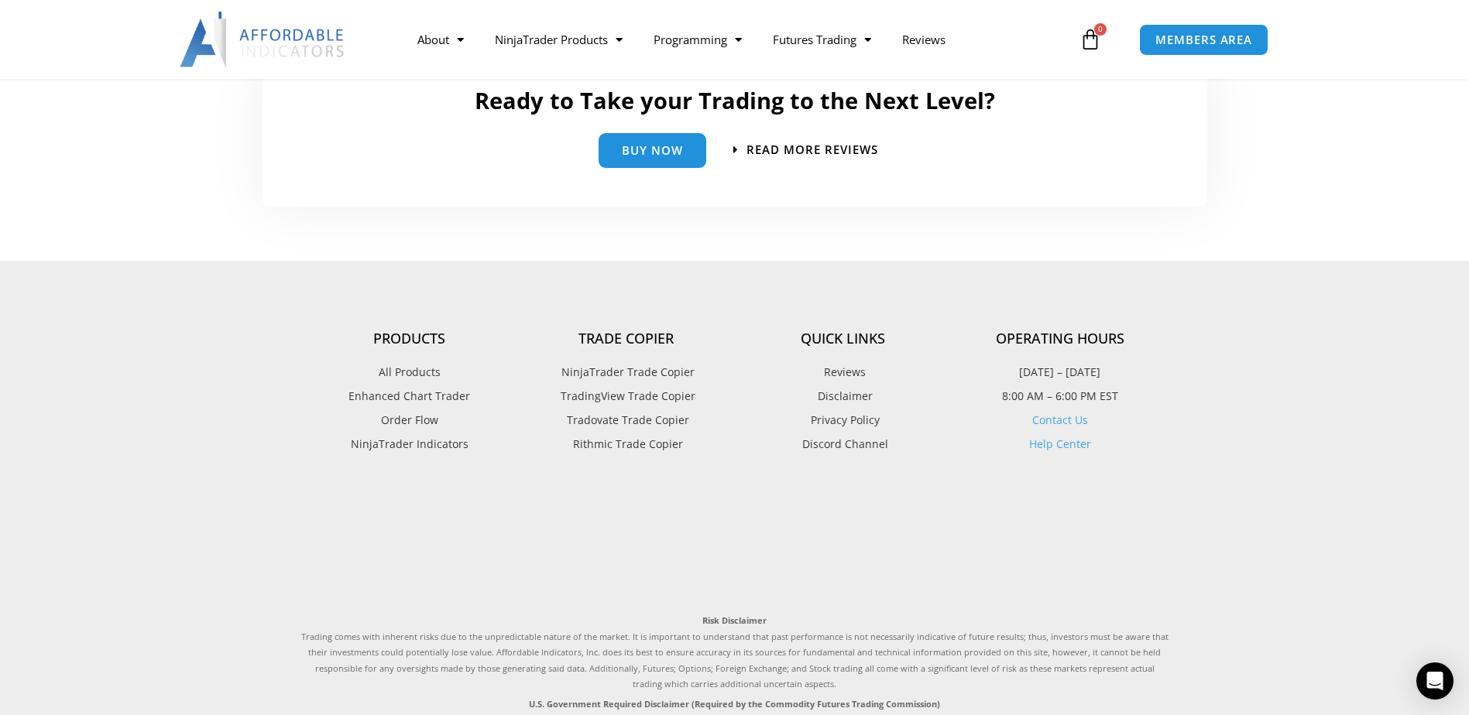
scroll to position [3601, 0]
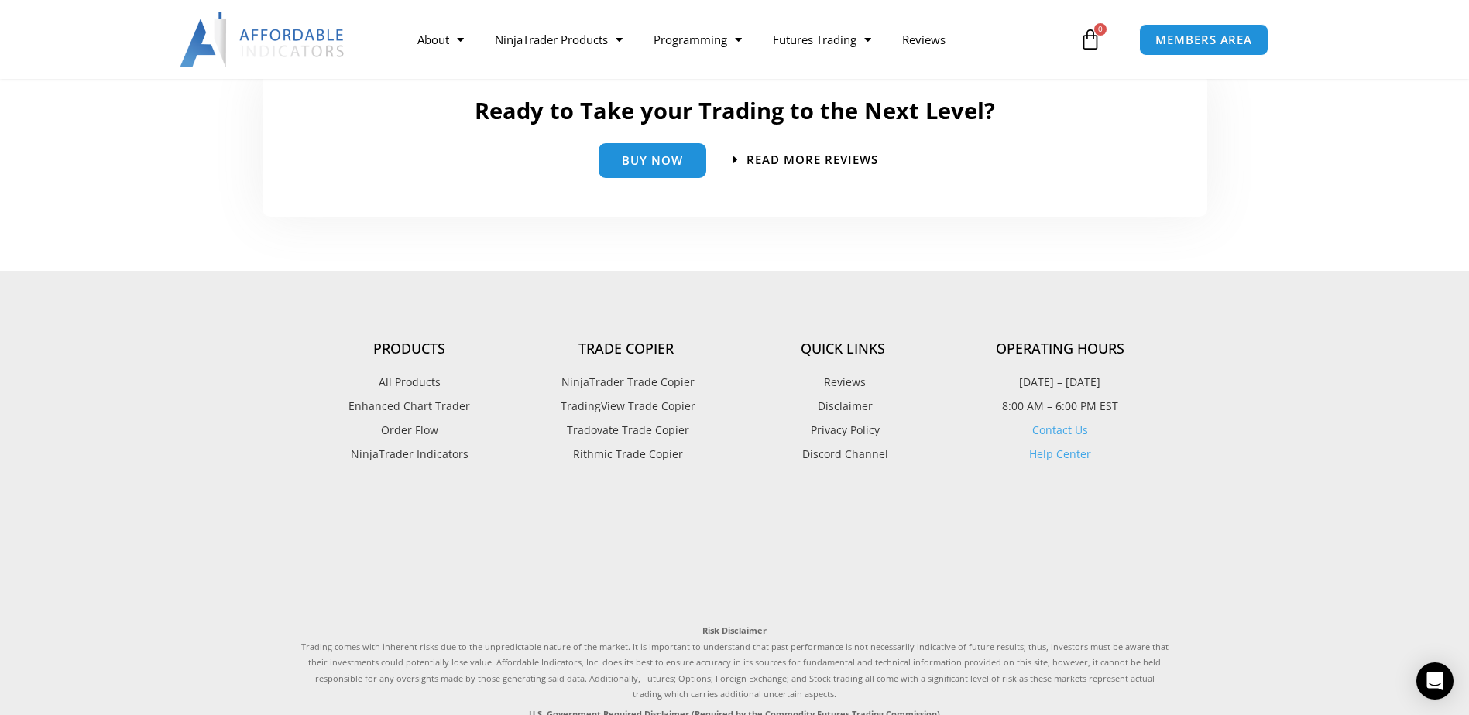
click at [619, 338] on section "Products All Products Enhanced Chart Trader Order Flow NinjaTrader Indicators T…" at bounding box center [734, 393] width 867 height 214
click at [623, 347] on h4 "Trade Copier" at bounding box center [626, 349] width 217 height 17
drag, startPoint x: 623, startPoint y: 347, endPoint x: 859, endPoint y: 342, distance: 236.2
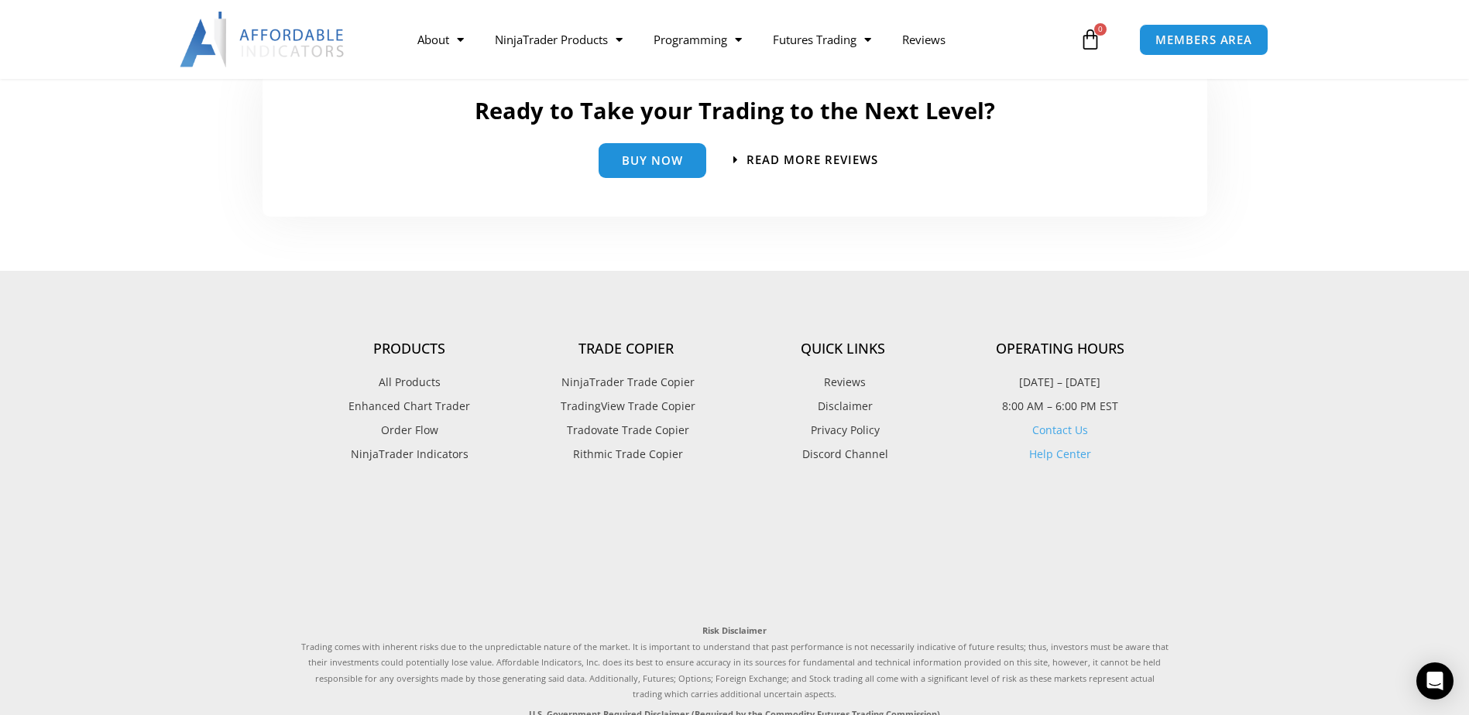
click at [858, 342] on h4 "Quick Links" at bounding box center [843, 349] width 217 height 17
drag, startPoint x: 1079, startPoint y: 349, endPoint x: 1071, endPoint y: 351, distance: 8.7
click at [1071, 351] on h4 "Operating Hours" at bounding box center [1059, 349] width 217 height 17
click at [1079, 348] on h4 "Operating Hours" at bounding box center [1059, 349] width 217 height 17
click at [1072, 349] on h4 "Operating Hours" at bounding box center [1059, 349] width 217 height 17
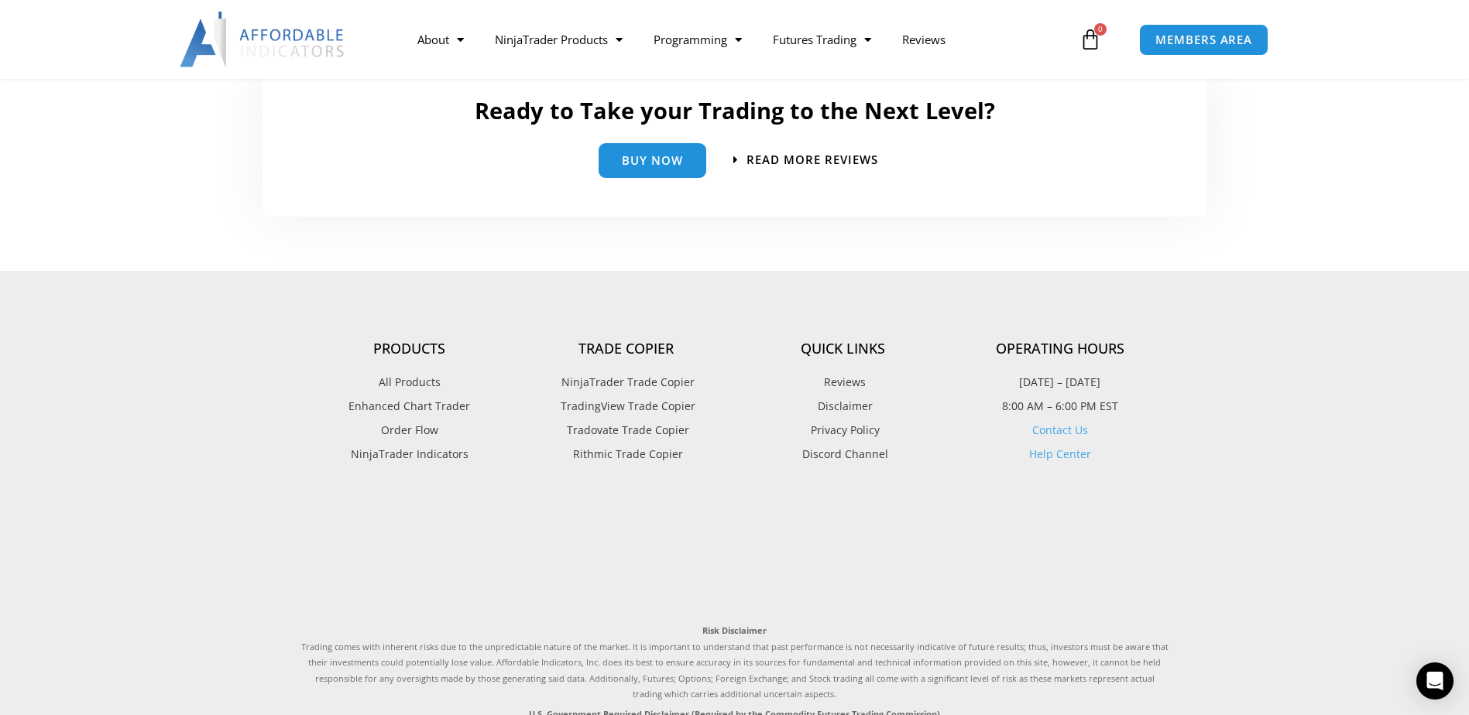
click at [1081, 351] on h4 "Operating Hours" at bounding box center [1059, 349] width 217 height 17
drag, startPoint x: 1081, startPoint y: 351, endPoint x: 1088, endPoint y: 346, distance: 9.0
click at [1088, 346] on h4 "Operating Hours" at bounding box center [1059, 349] width 217 height 17
click at [622, 348] on h4 "Trade Copier" at bounding box center [626, 349] width 217 height 17
click at [629, 346] on h4 "Trade Copier" at bounding box center [626, 349] width 217 height 17
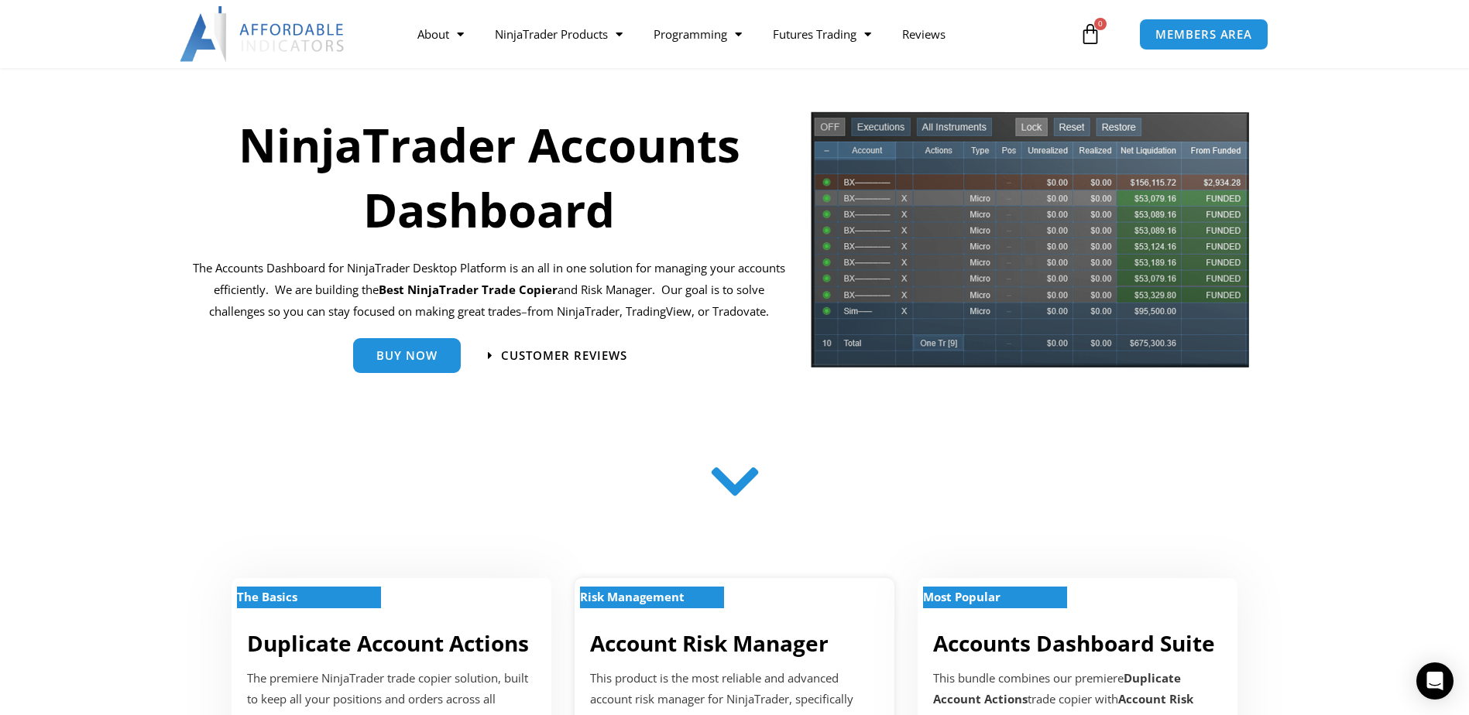
scroll to position [0, 0]
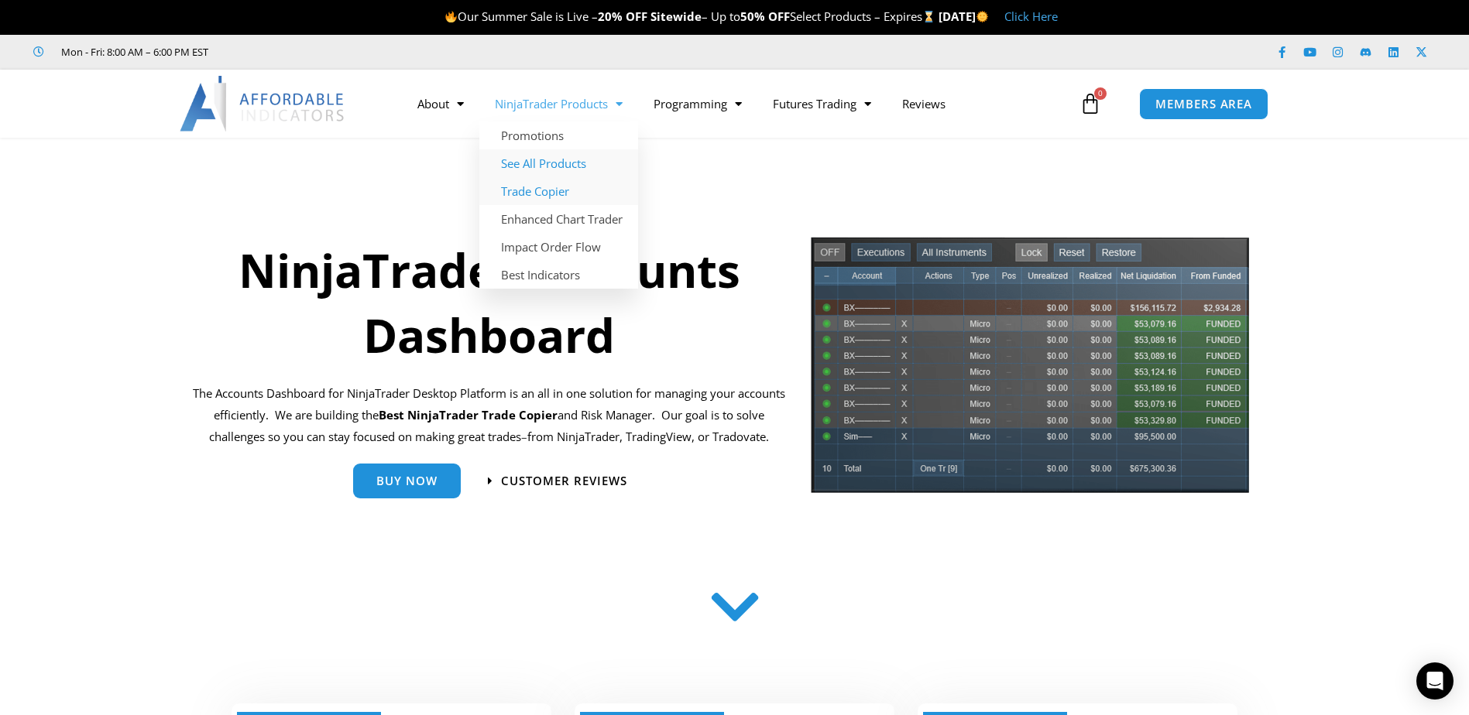
click at [571, 158] on link "See All Products" at bounding box center [558, 163] width 159 height 28
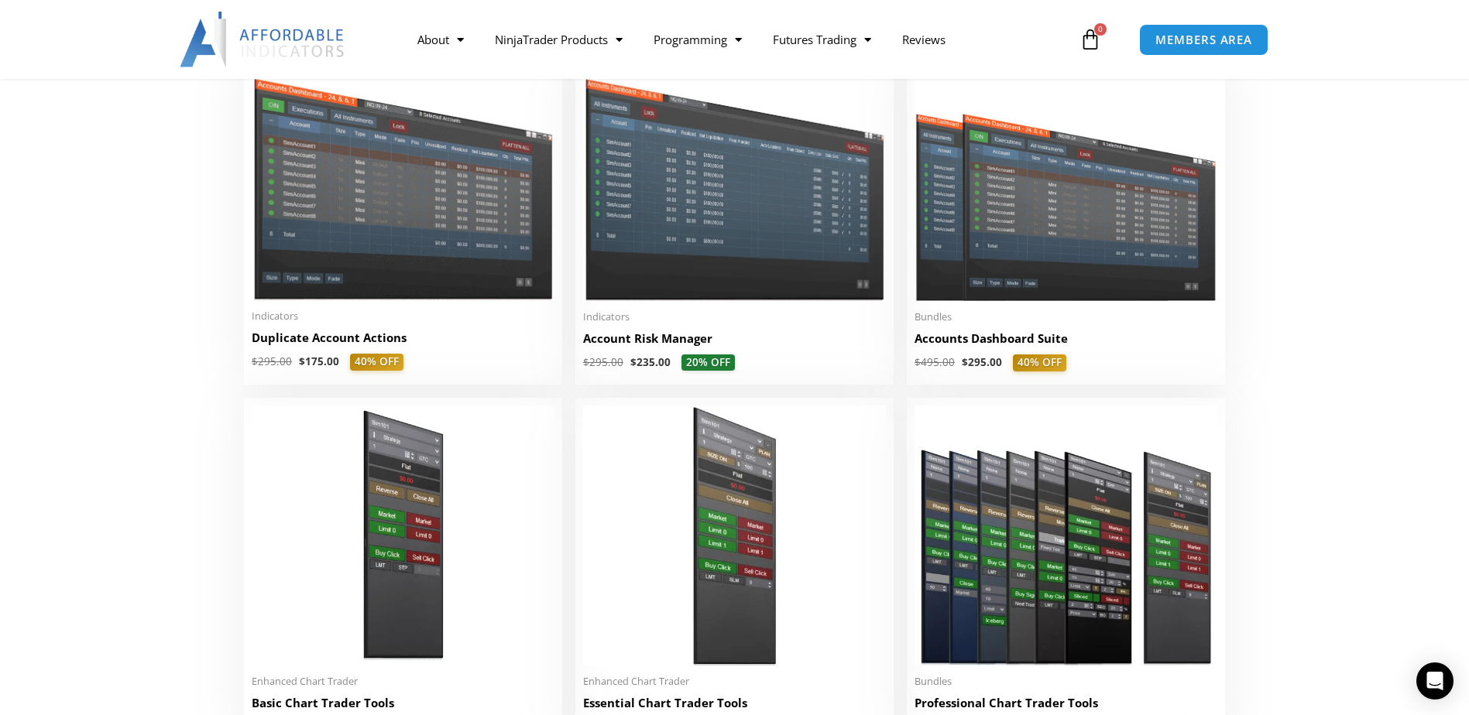
scroll to position [310, 0]
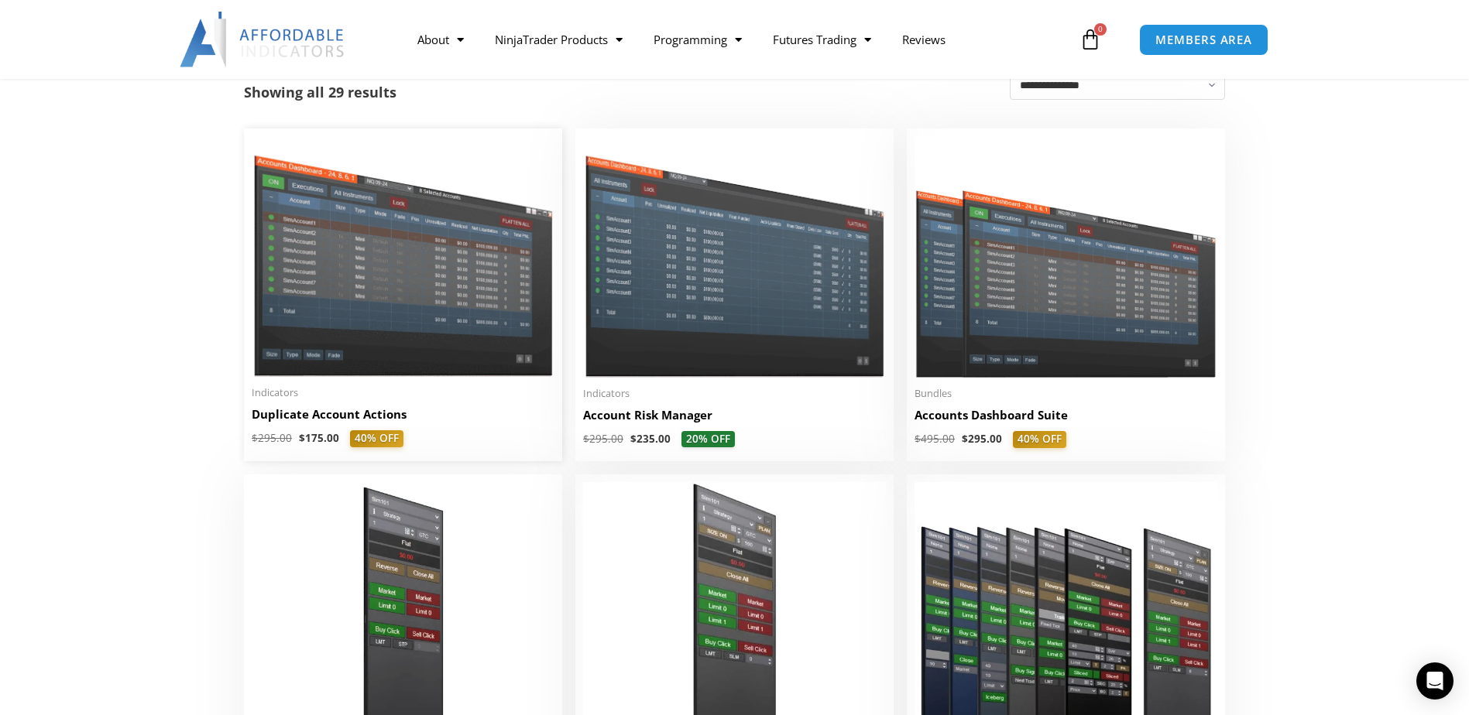
click at [503, 283] on img at bounding box center [403, 256] width 303 height 241
